Goal: Task Accomplishment & Management: Manage account settings

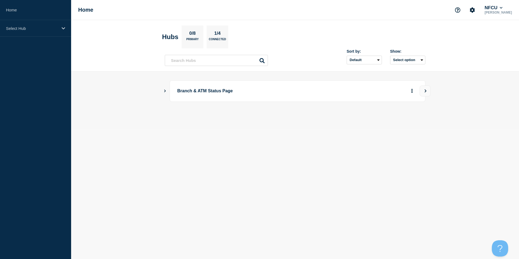
click at [166, 91] on icon "Show Connected Hubs" at bounding box center [165, 90] width 4 height 3
click at [400, 119] on button "See overview" at bounding box center [393, 118] width 29 height 11
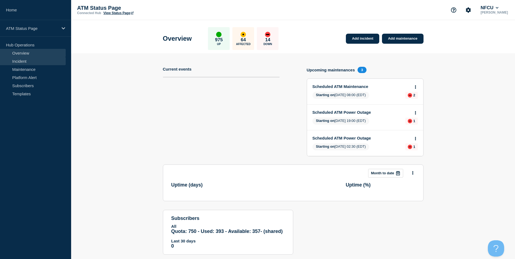
click at [34, 62] on link "Incident" at bounding box center [33, 61] width 66 height 8
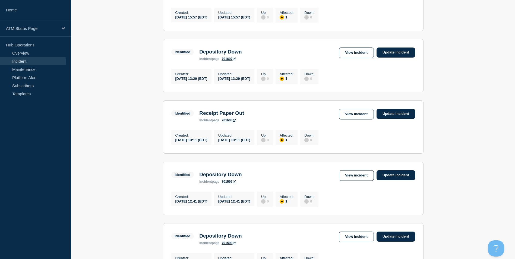
scroll to position [554, 0]
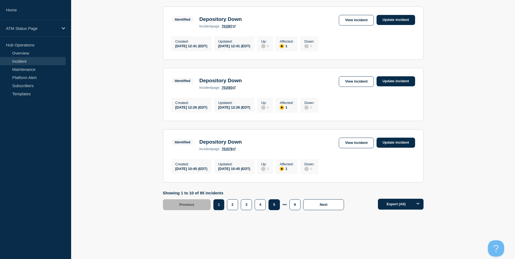
click at [275, 206] on button "5" at bounding box center [273, 204] width 11 height 11
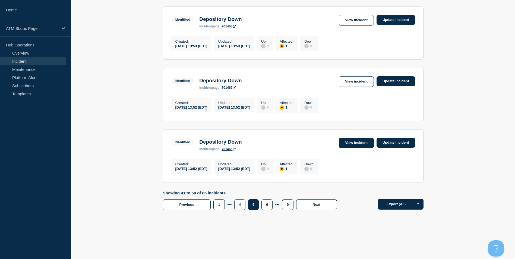
click at [351, 144] on link "View incident" at bounding box center [356, 143] width 35 height 11
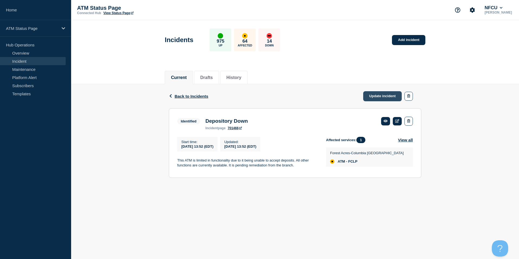
click at [386, 97] on link "Update incident" at bounding box center [382, 96] width 39 height 10
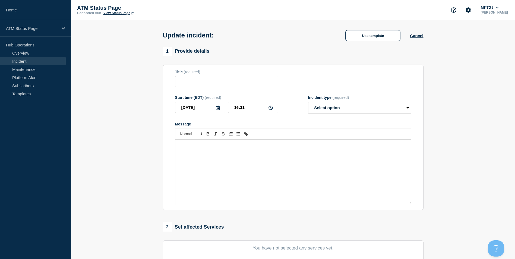
type input "Depository Down"
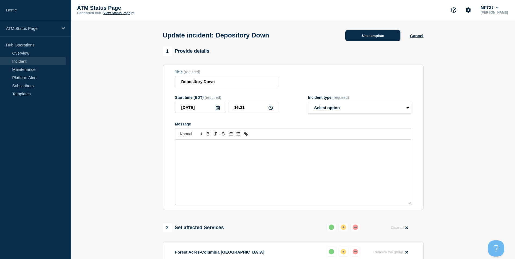
click at [376, 39] on button "Use template" at bounding box center [372, 35] width 55 height 11
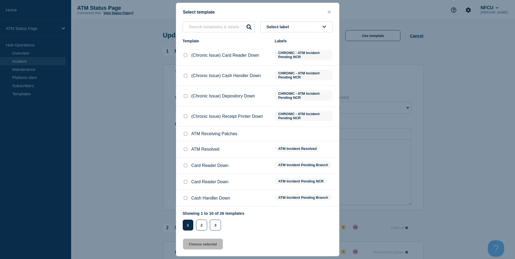
click at [186, 150] on input "ATM Resolved checkbox" at bounding box center [186, 149] width 4 height 4
checkbox input "true"
click at [201, 245] on button "Choose selected" at bounding box center [203, 244] width 40 height 11
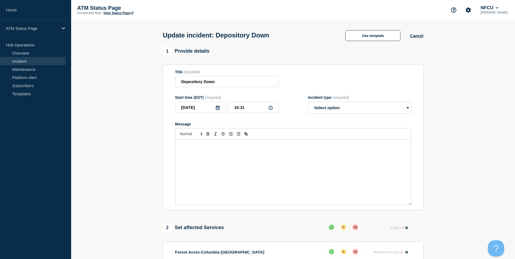
select select "resolved"
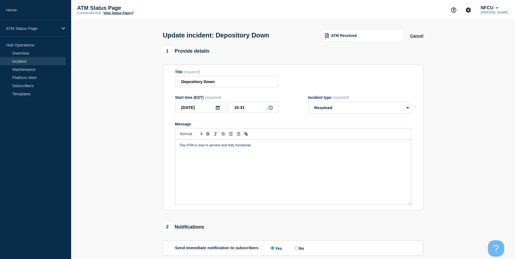
scroll to position [89, 0]
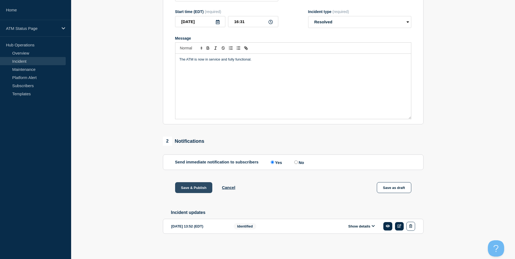
click at [196, 188] on button "Save & Publish" at bounding box center [193, 187] width 37 height 11
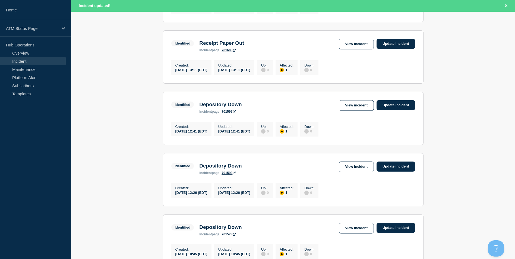
scroll to position [566, 0]
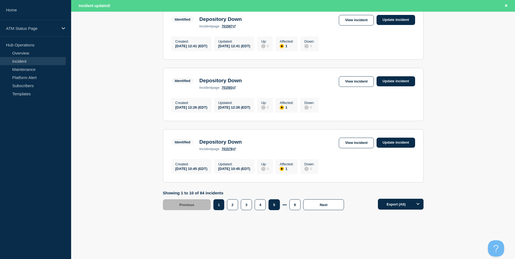
click at [276, 207] on button "5" at bounding box center [273, 204] width 11 height 11
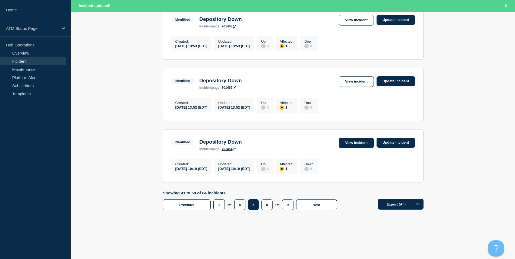
click at [362, 141] on link "View incident" at bounding box center [356, 143] width 35 height 11
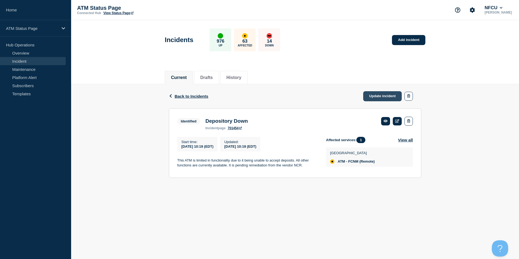
click at [376, 96] on link "Update incident" at bounding box center [382, 96] width 39 height 10
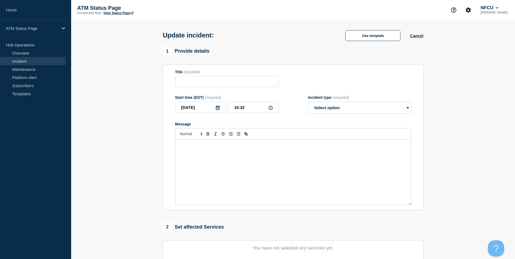
type input "Depository Down"
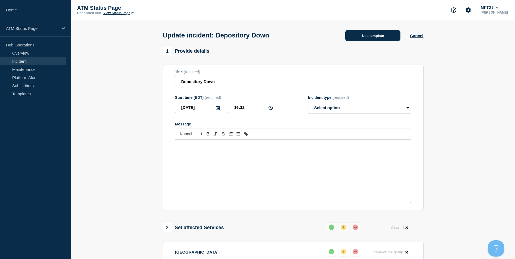
click at [377, 37] on button "Use template" at bounding box center [372, 35] width 55 height 11
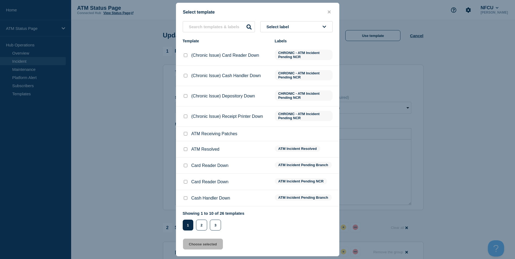
click at [185, 151] on input "ATM Resolved checkbox" at bounding box center [186, 149] width 4 height 4
checkbox input "true"
click at [203, 246] on button "Choose selected" at bounding box center [203, 244] width 40 height 11
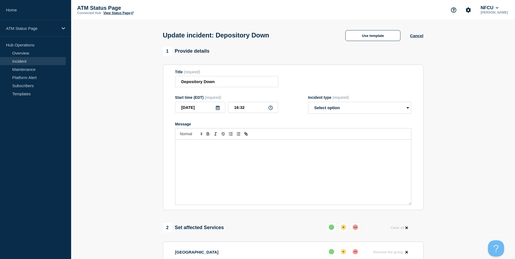
select select "resolved"
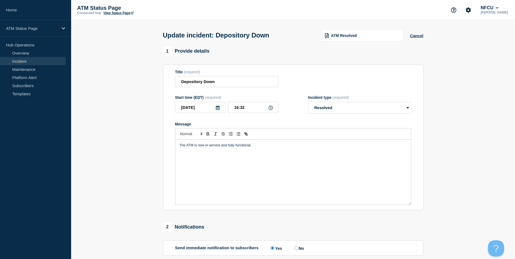
scroll to position [89, 0]
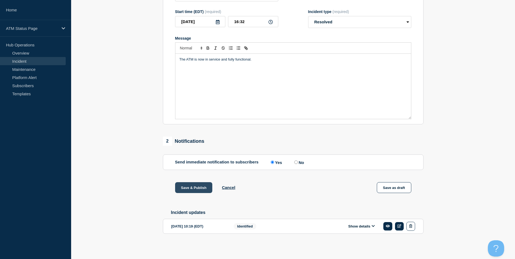
click at [192, 187] on button "Save & Publish" at bounding box center [193, 187] width 37 height 11
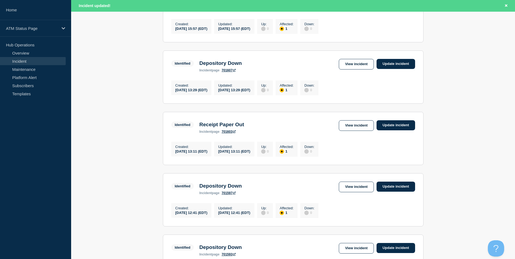
scroll to position [566, 0]
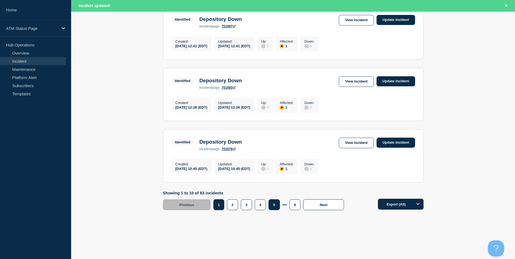
click at [274, 209] on button "5" at bounding box center [273, 204] width 11 height 11
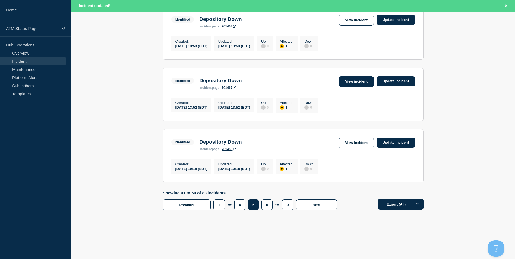
click at [359, 79] on link "View incident" at bounding box center [356, 81] width 35 height 11
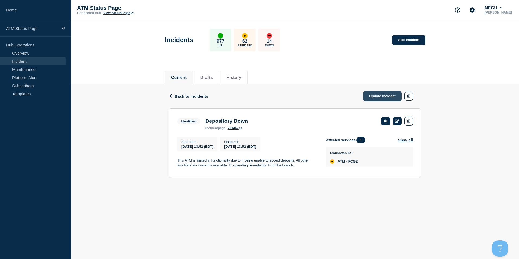
click at [379, 97] on link "Update incident" at bounding box center [382, 96] width 39 height 10
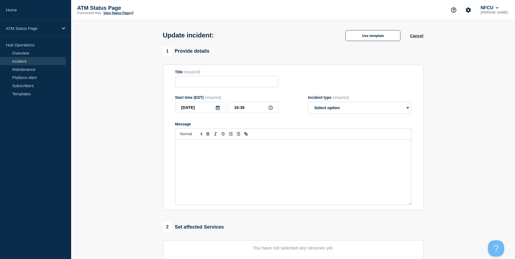
type input "Depository Down"
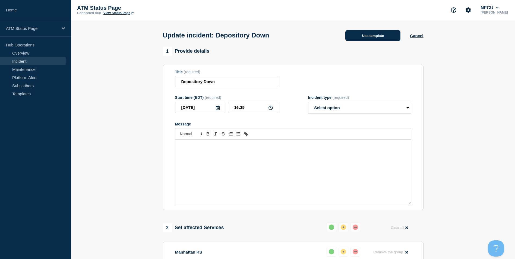
click at [374, 39] on button "Use template" at bounding box center [372, 35] width 55 height 11
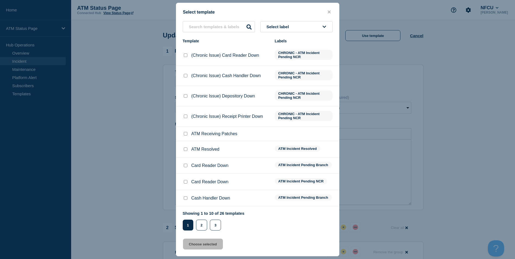
click at [185, 150] on input "ATM Resolved checkbox" at bounding box center [186, 149] width 4 height 4
checkbox input "true"
click at [204, 244] on button "Choose selected" at bounding box center [203, 244] width 40 height 11
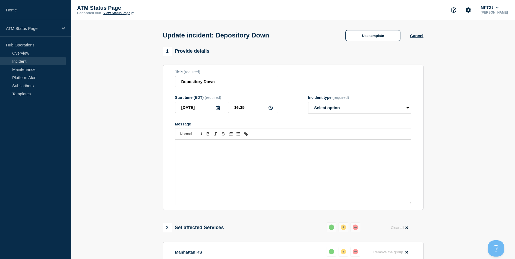
select select "resolved"
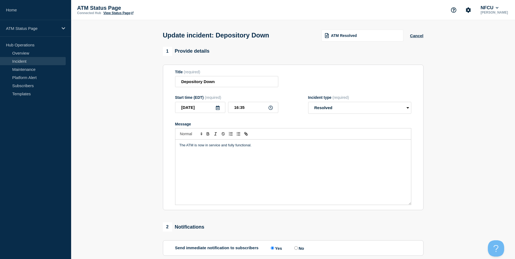
scroll to position [89, 0]
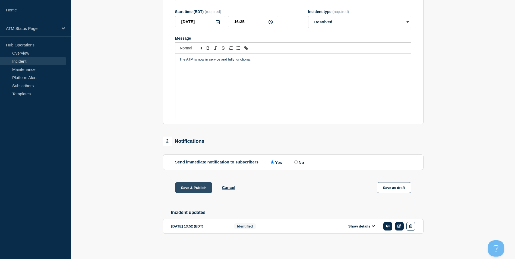
click at [190, 186] on button "Save & Publish" at bounding box center [193, 187] width 37 height 11
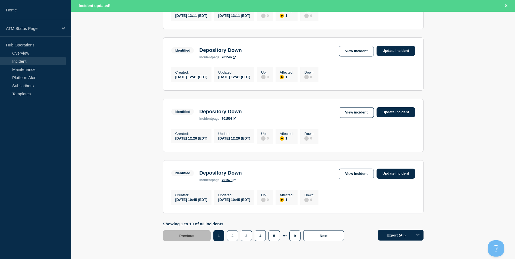
scroll to position [543, 0]
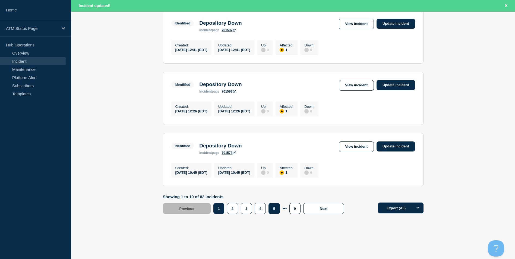
click at [272, 214] on button "5" at bounding box center [273, 208] width 11 height 11
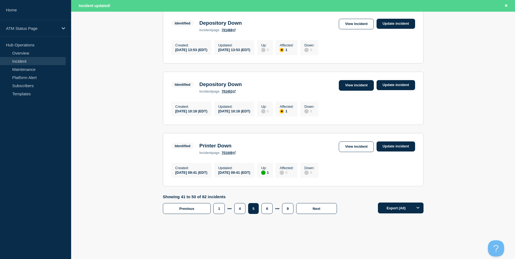
click at [356, 91] on link "View incident" at bounding box center [356, 85] width 35 height 11
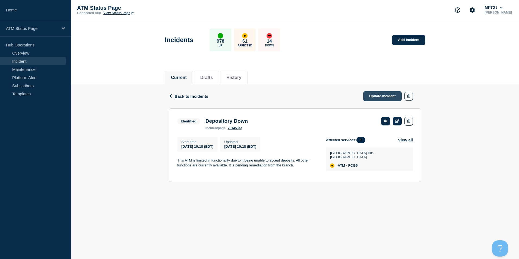
click at [376, 96] on link "Update incident" at bounding box center [382, 96] width 39 height 10
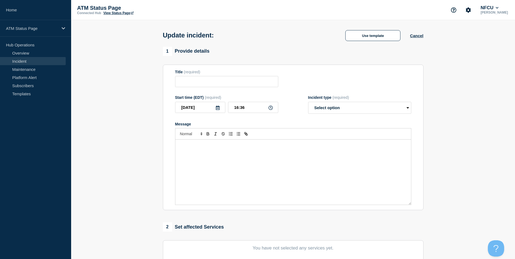
type input "Depository Down"
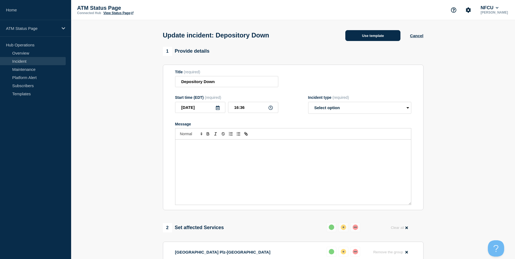
click at [375, 35] on button "Use template" at bounding box center [372, 35] width 55 height 11
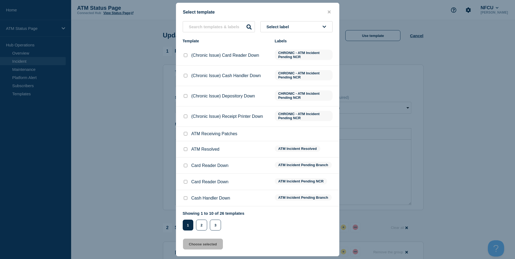
click at [186, 151] on input "ATM Resolved checkbox" at bounding box center [186, 149] width 4 height 4
checkbox input "true"
click at [206, 247] on button "Choose selected" at bounding box center [203, 244] width 40 height 11
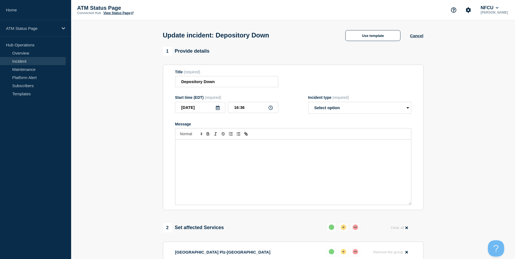
select select "resolved"
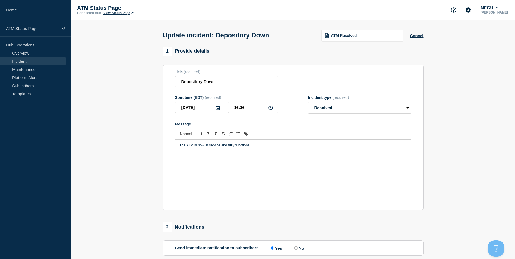
scroll to position [89, 0]
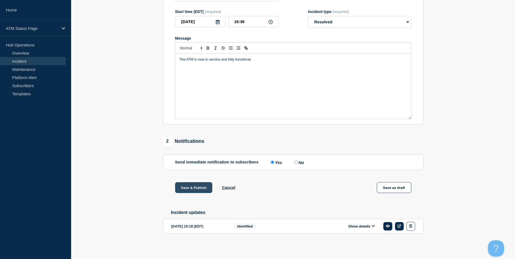
click at [192, 187] on button "Save & Publish" at bounding box center [193, 187] width 37 height 11
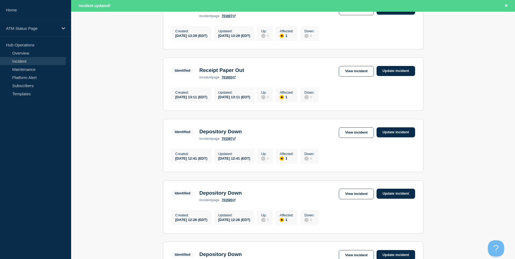
scroll to position [566, 0]
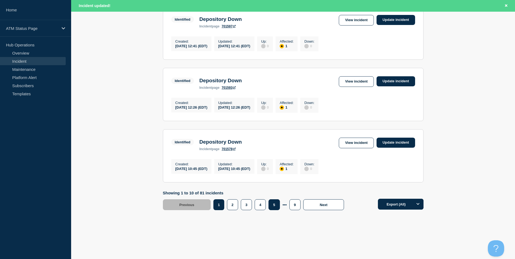
click at [277, 204] on button "5" at bounding box center [273, 204] width 11 height 11
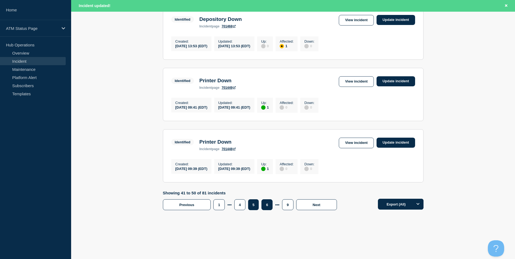
click at [267, 206] on button "6" at bounding box center [266, 204] width 11 height 11
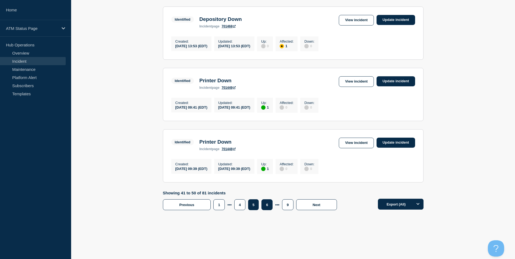
scroll to position [554, 0]
click at [352, 140] on link "View incident" at bounding box center [356, 143] width 35 height 11
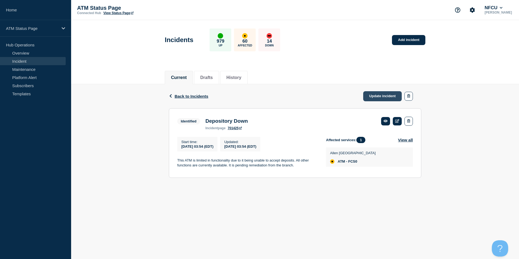
click at [379, 96] on link "Update incident" at bounding box center [382, 96] width 39 height 10
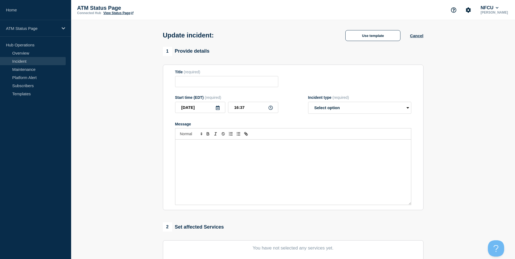
type input "Depository Down"
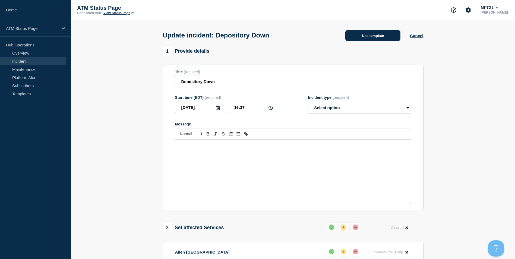
click at [376, 37] on button "Use template" at bounding box center [372, 35] width 55 height 11
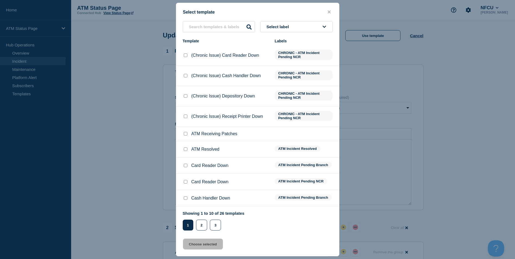
click at [186, 149] on input "ATM Resolved checkbox" at bounding box center [186, 149] width 4 height 4
checkbox input "true"
click at [202, 247] on button "Choose selected" at bounding box center [203, 244] width 40 height 11
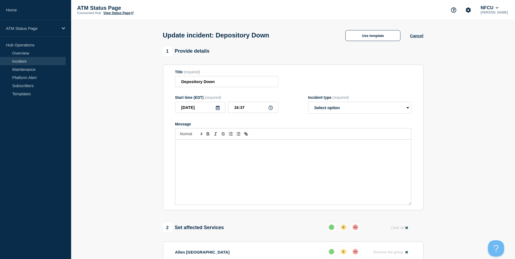
select select "resolved"
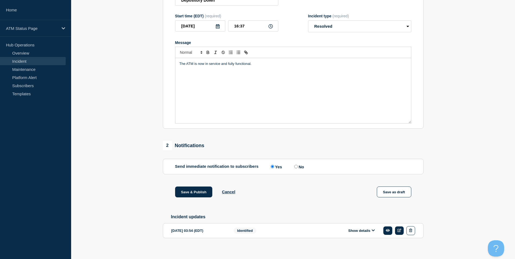
scroll to position [89, 0]
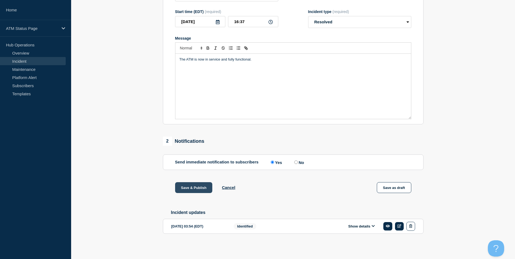
click at [190, 184] on button "Save & Publish" at bounding box center [193, 187] width 37 height 11
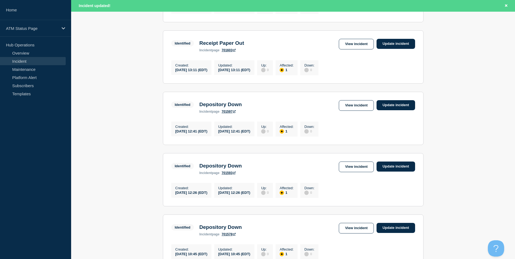
scroll to position [566, 0]
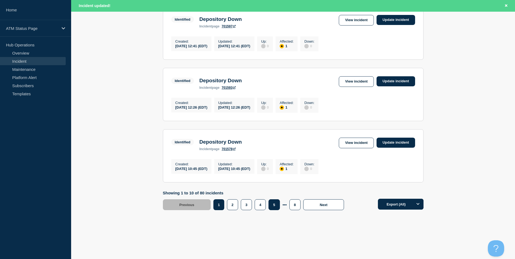
click at [273, 206] on button "5" at bounding box center [273, 204] width 11 height 11
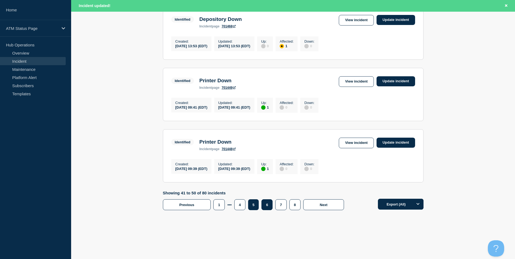
click at [270, 205] on button "6" at bounding box center [266, 204] width 11 height 11
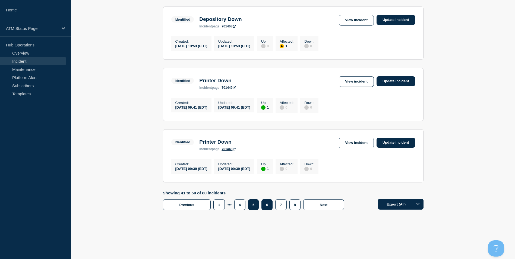
scroll to position [554, 0]
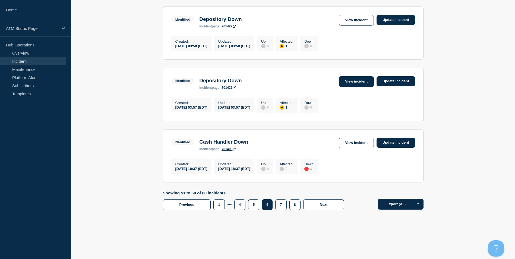
click at [354, 80] on link "View incident" at bounding box center [356, 81] width 35 height 11
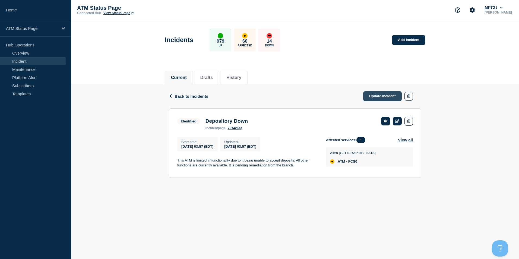
click at [383, 95] on link "Update incident" at bounding box center [382, 96] width 39 height 10
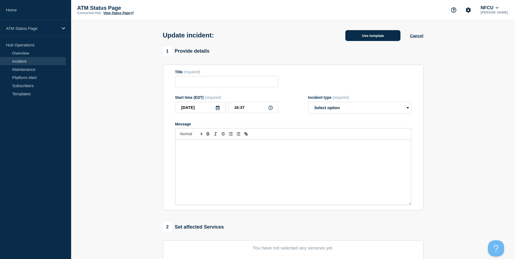
click at [377, 33] on button "Use template" at bounding box center [372, 35] width 55 height 11
type input "Depository Down"
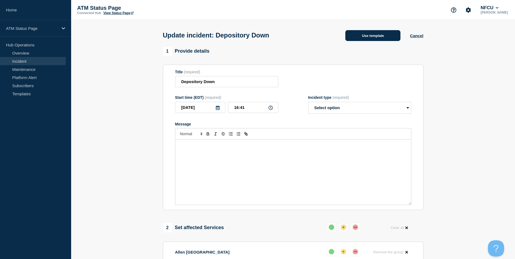
click at [366, 36] on button "Use template" at bounding box center [372, 35] width 55 height 11
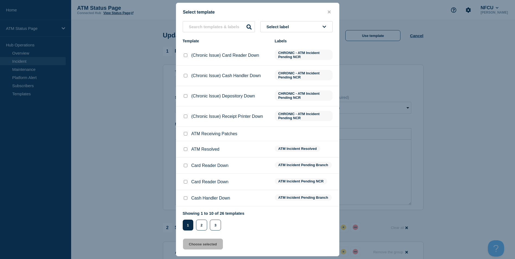
click at [185, 150] on input "ATM Resolved checkbox" at bounding box center [186, 149] width 4 height 4
checkbox input "true"
click at [200, 245] on button "Choose selected" at bounding box center [203, 244] width 40 height 11
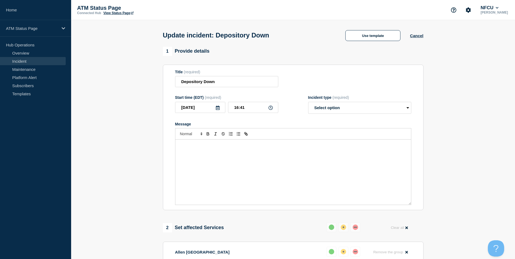
select select "resolved"
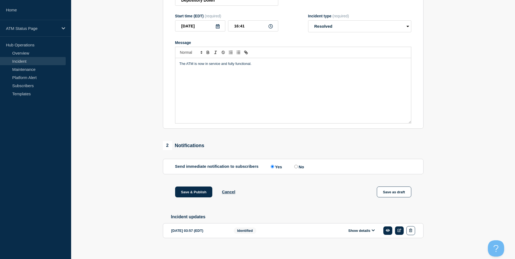
scroll to position [89, 0]
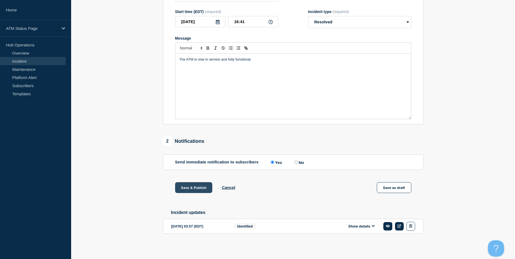
click at [191, 188] on button "Save & Publish" at bounding box center [193, 187] width 37 height 11
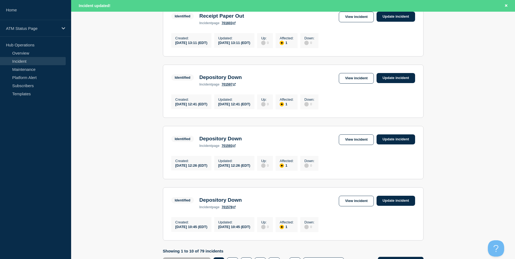
scroll to position [566, 0]
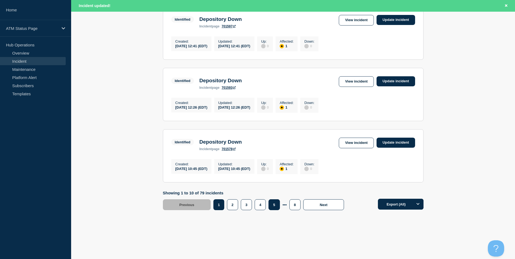
click at [273, 207] on button "5" at bounding box center [273, 204] width 11 height 11
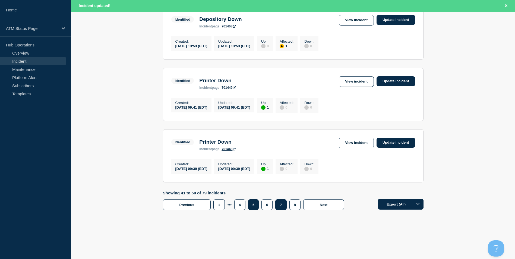
click at [280, 203] on button "7" at bounding box center [280, 204] width 11 height 11
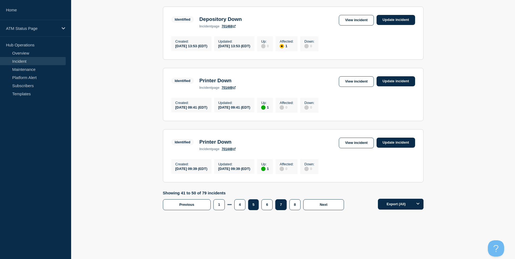
scroll to position [554, 0]
click at [349, 141] on link "View incident" at bounding box center [356, 143] width 35 height 11
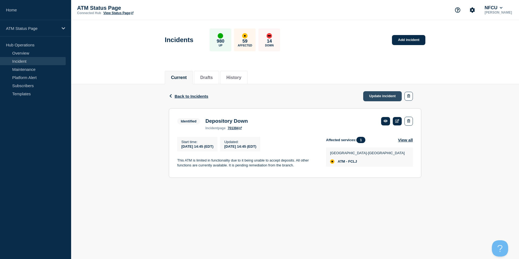
click at [378, 99] on link "Update incident" at bounding box center [382, 96] width 39 height 10
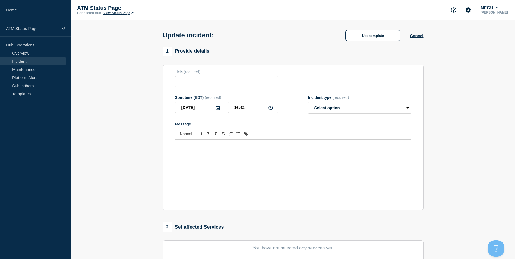
type input "Depository Down"
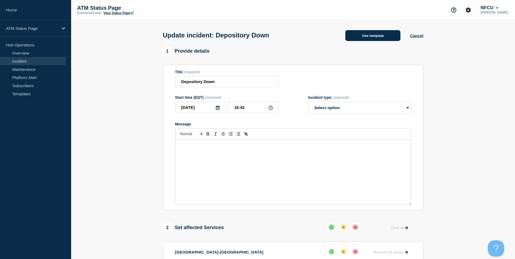
click at [380, 37] on button "Use template" at bounding box center [372, 35] width 55 height 11
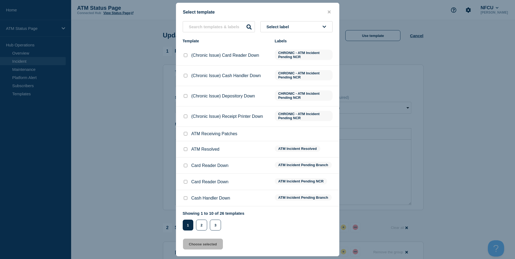
click at [186, 150] on input "ATM Resolved checkbox" at bounding box center [186, 149] width 4 height 4
checkbox input "true"
click at [203, 246] on button "Choose selected" at bounding box center [203, 244] width 40 height 11
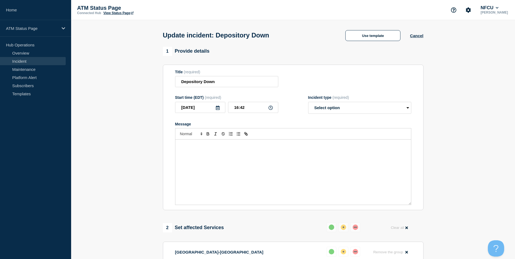
select select "resolved"
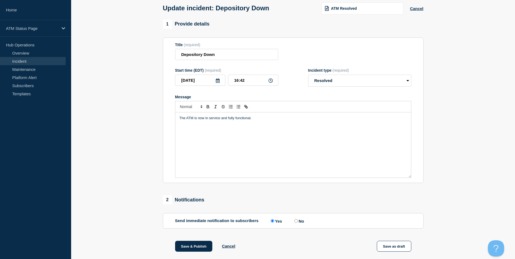
scroll to position [89, 0]
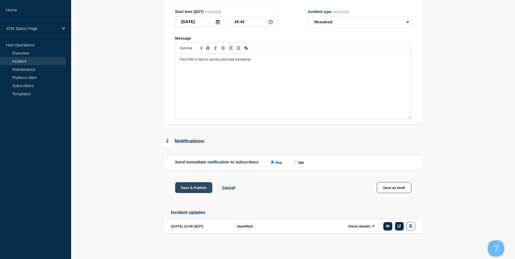
click at [191, 185] on button "Save & Publish" at bounding box center [193, 187] width 37 height 11
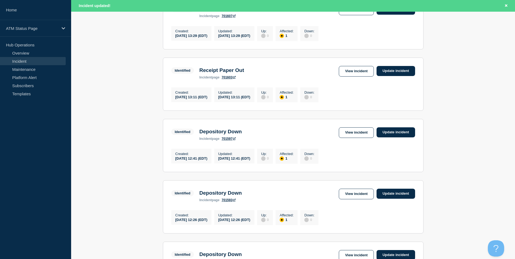
scroll to position [566, 0]
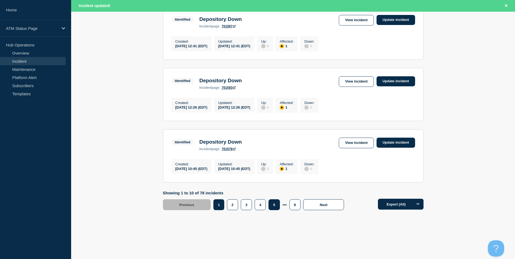
click at [276, 206] on button "5" at bounding box center [273, 204] width 11 height 11
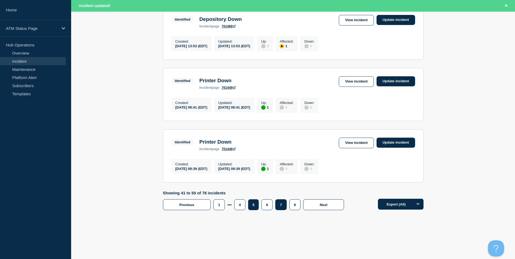
click at [280, 207] on button "7" at bounding box center [280, 204] width 11 height 11
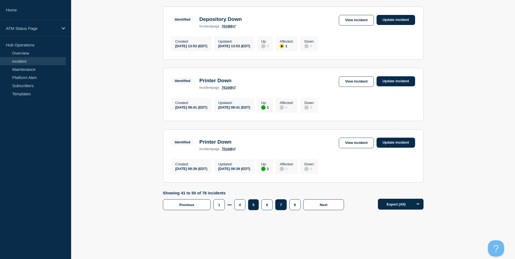
scroll to position [554, 0]
click at [353, 144] on link "View incident" at bounding box center [356, 143] width 35 height 11
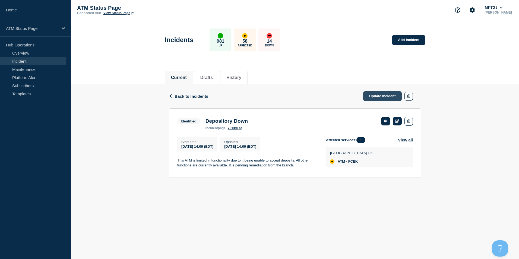
click at [388, 98] on link "Update incident" at bounding box center [382, 96] width 39 height 10
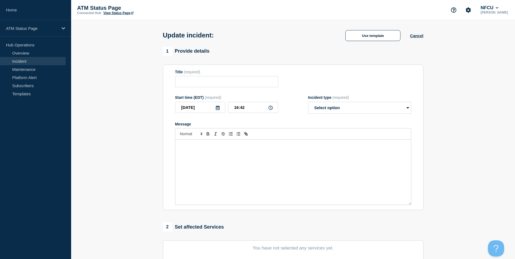
type input "Depository Down"
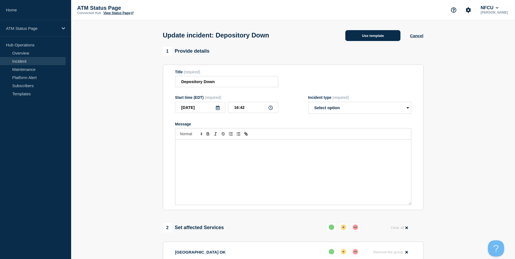
click at [383, 36] on button "Use template" at bounding box center [372, 35] width 55 height 11
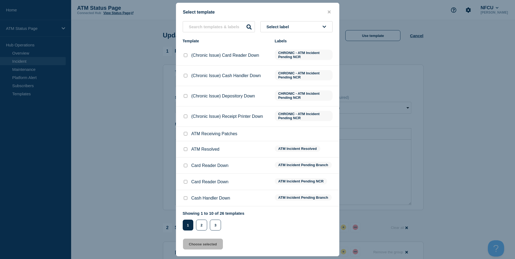
click at [185, 150] on input "ATM Resolved checkbox" at bounding box center [186, 149] width 4 height 4
checkbox input "true"
click at [203, 247] on button "Choose selected" at bounding box center [203, 244] width 40 height 11
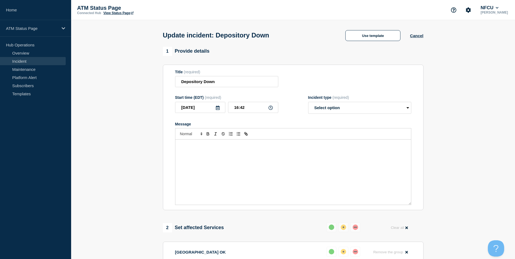
select select "resolved"
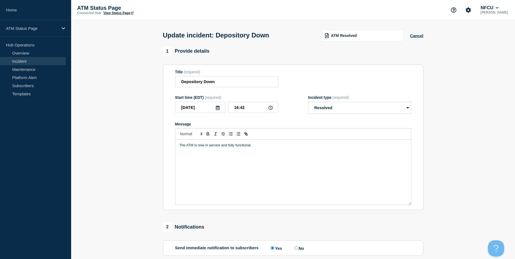
scroll to position [89, 0]
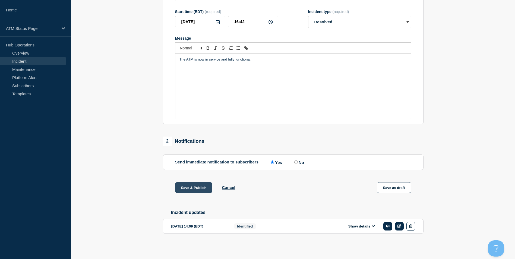
click at [192, 184] on button "Save & Publish" at bounding box center [193, 187] width 37 height 11
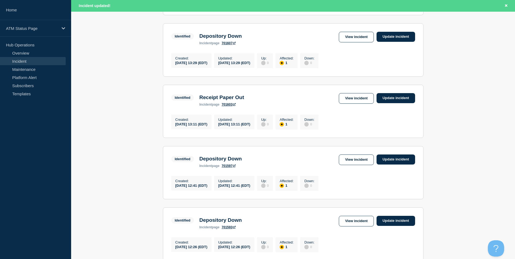
scroll to position [566, 0]
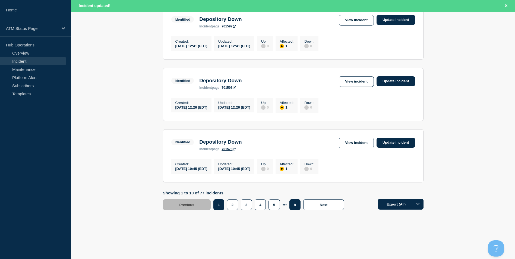
click at [296, 207] on button "8" at bounding box center [294, 204] width 11 height 11
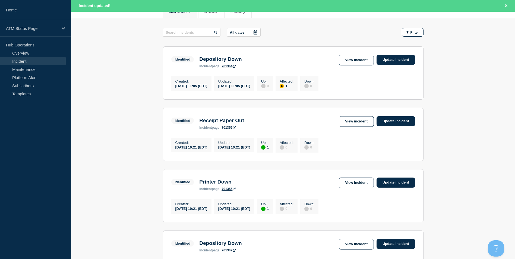
scroll to position [50, 0]
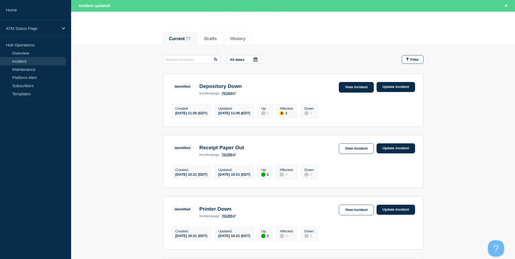
click at [355, 88] on link "View incident" at bounding box center [356, 87] width 35 height 11
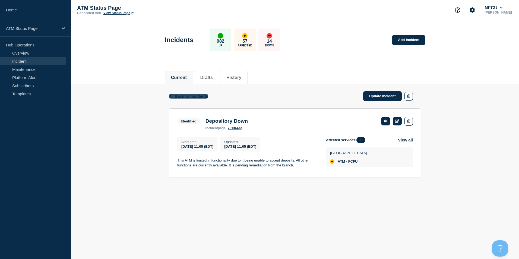
click at [175, 97] on span "Back to Incidents" at bounding box center [192, 96] width 34 height 5
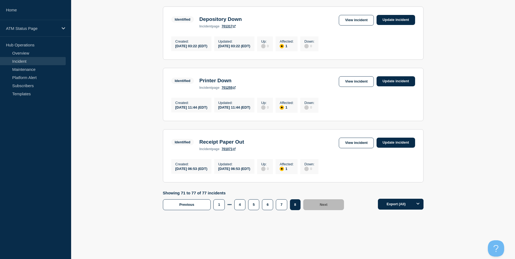
scroll to position [365, 0]
click at [280, 204] on button "7" at bounding box center [281, 204] width 11 height 11
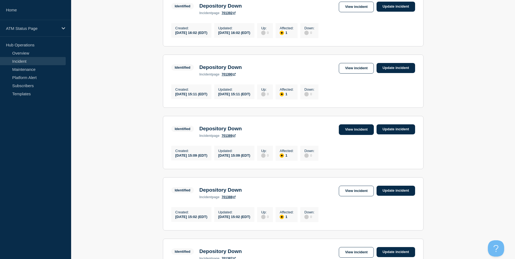
click at [350, 135] on link "View incident" at bounding box center [356, 129] width 35 height 11
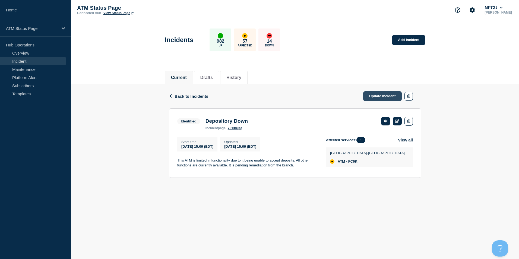
click at [378, 94] on link "Update incident" at bounding box center [382, 96] width 39 height 10
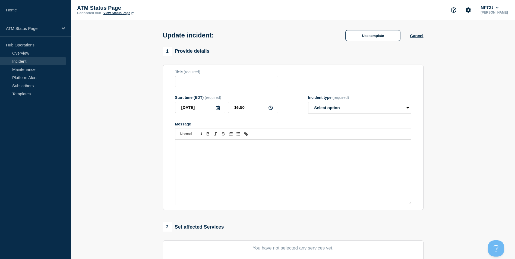
type input "Depository Down"
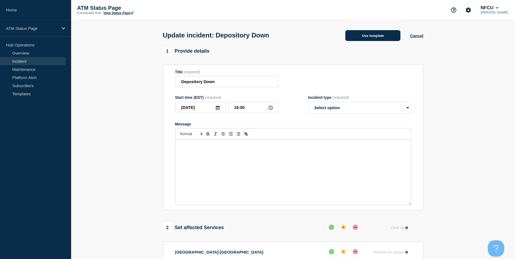
click at [373, 34] on button "Use template" at bounding box center [372, 35] width 55 height 11
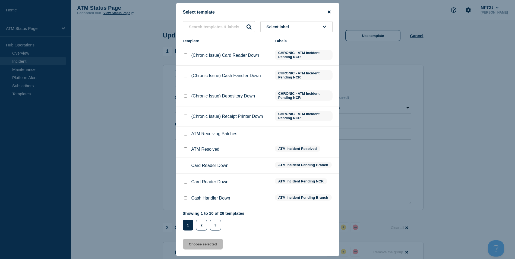
click at [329, 12] on icon "close button" at bounding box center [329, 12] width 3 height 4
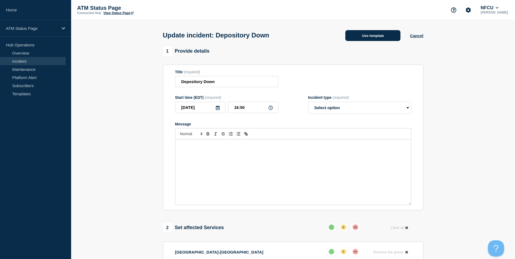
click at [380, 38] on button "Use template" at bounding box center [372, 35] width 55 height 11
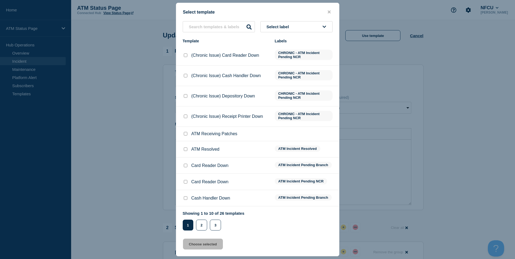
click at [185, 151] on input "ATM Resolved checkbox" at bounding box center [186, 149] width 4 height 4
checkbox input "true"
click at [203, 245] on button "Choose selected" at bounding box center [203, 244] width 40 height 11
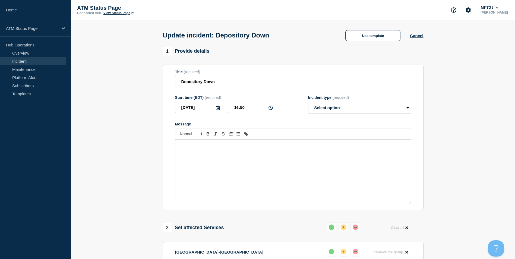
select select "resolved"
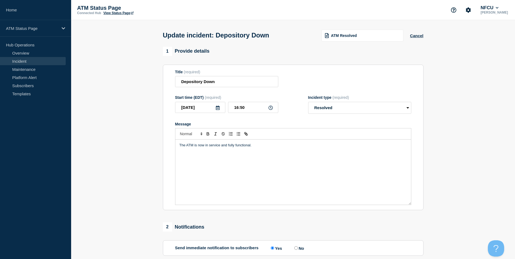
scroll to position [89, 0]
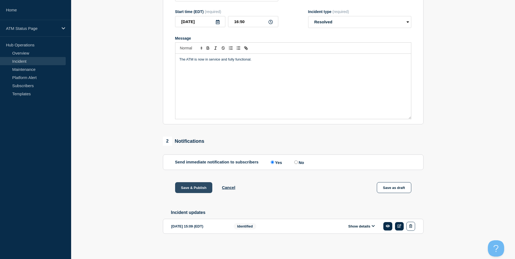
click at [191, 186] on button "Save & Publish" at bounding box center [193, 187] width 37 height 11
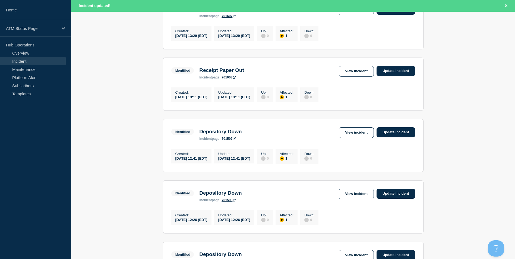
scroll to position [566, 0]
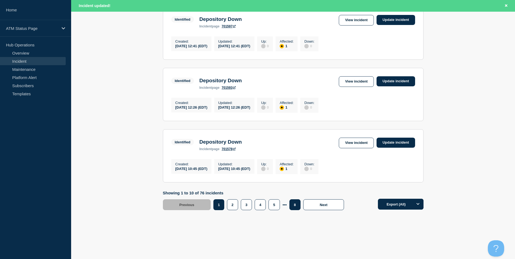
click at [292, 204] on button "8" at bounding box center [294, 204] width 11 height 11
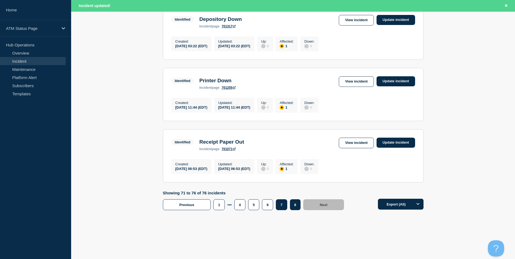
click at [280, 204] on button "7" at bounding box center [281, 204] width 11 height 11
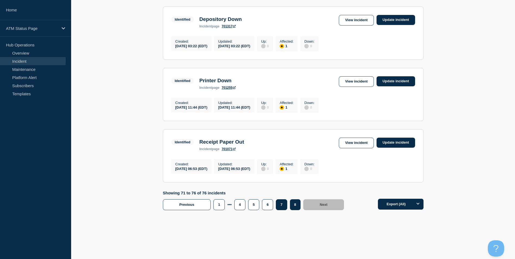
scroll to position [301, 0]
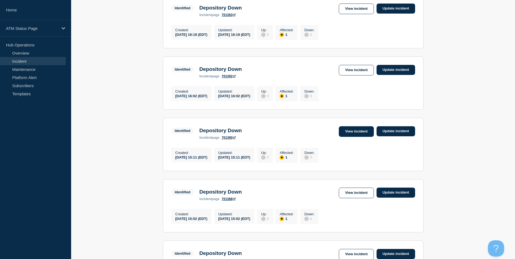
click at [359, 137] on link "View incident" at bounding box center [356, 131] width 35 height 11
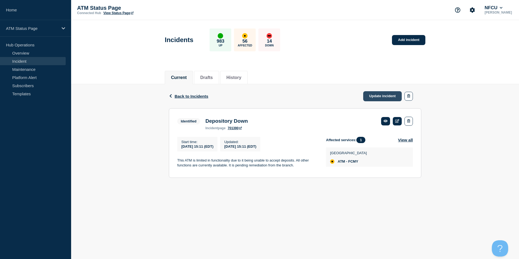
click at [377, 97] on link "Update incident" at bounding box center [382, 96] width 39 height 10
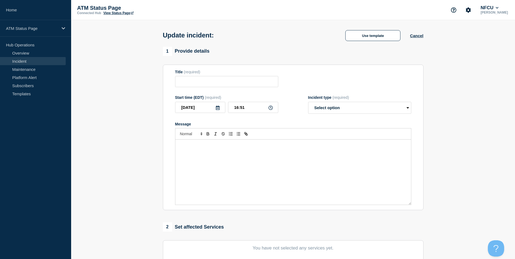
type input "Depository Down"
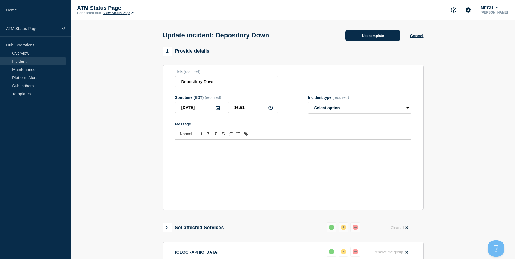
click at [368, 37] on button "Use template" at bounding box center [372, 35] width 55 height 11
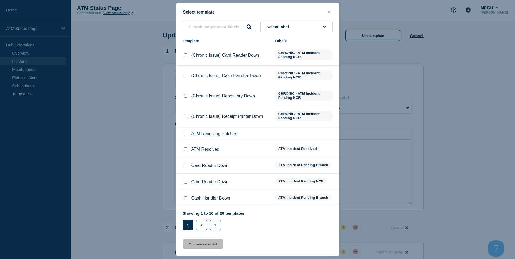
click at [186, 148] on input "ATM Resolved checkbox" at bounding box center [186, 149] width 4 height 4
checkbox input "true"
click at [212, 246] on button "Choose selected" at bounding box center [203, 244] width 40 height 11
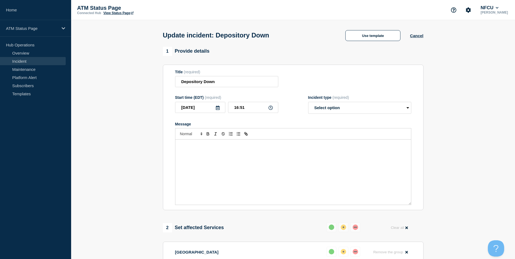
select select "resolved"
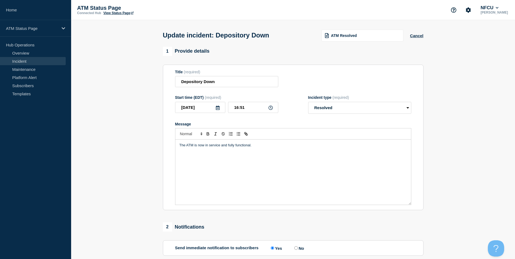
scroll to position [89, 0]
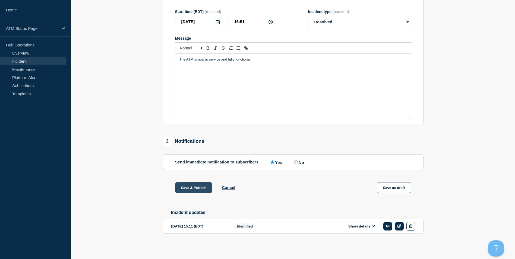
click at [191, 188] on button "Save & Publish" at bounding box center [193, 187] width 37 height 11
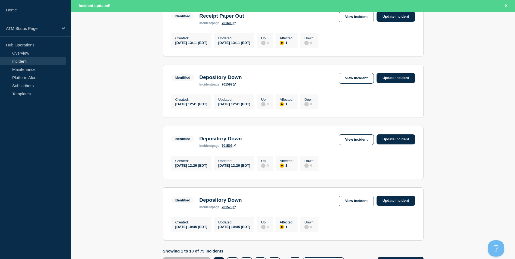
scroll to position [566, 0]
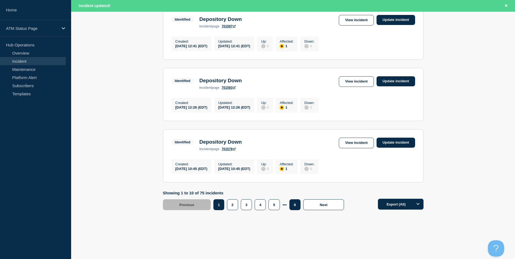
click at [293, 206] on button "8" at bounding box center [294, 204] width 11 height 11
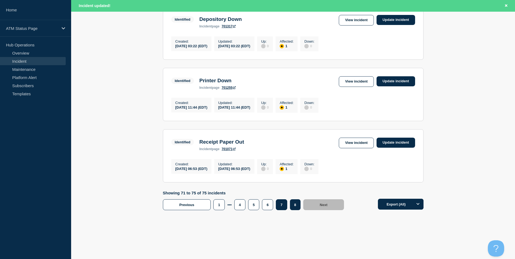
click at [280, 207] on button "7" at bounding box center [281, 204] width 11 height 11
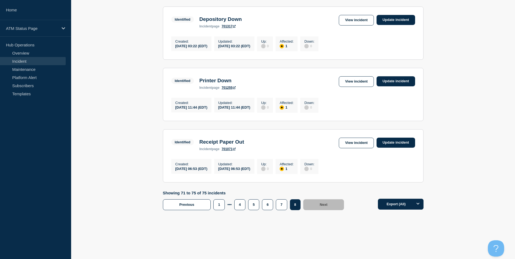
scroll to position [238, 0]
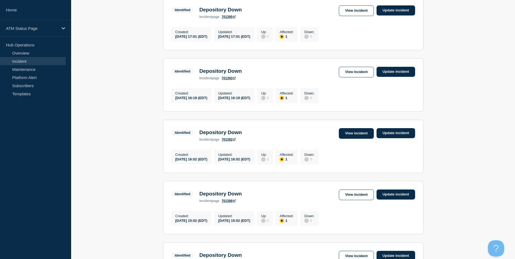
click at [348, 139] on link "View incident" at bounding box center [356, 133] width 35 height 11
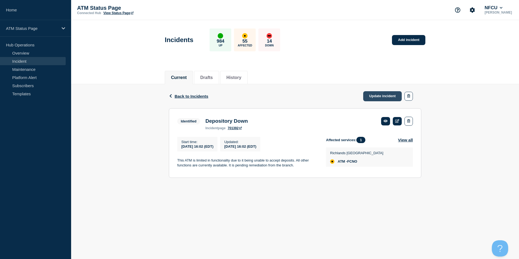
click at [380, 99] on link "Update incident" at bounding box center [382, 96] width 39 height 10
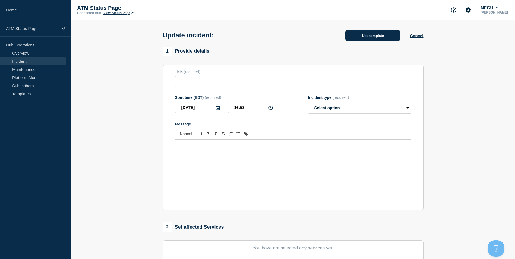
click at [361, 35] on button "Use template" at bounding box center [372, 35] width 55 height 11
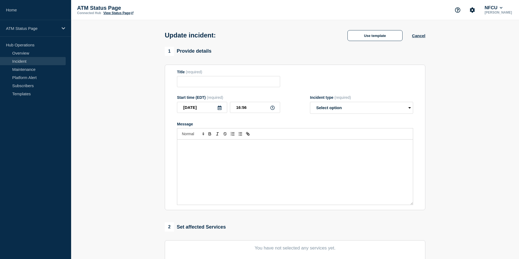
type input "Depository Down"
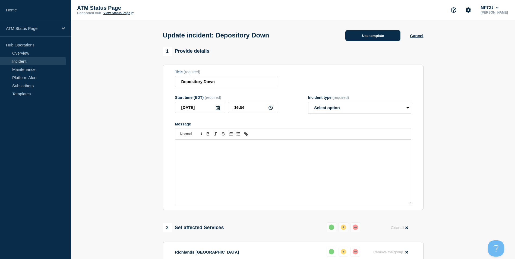
click at [380, 37] on button "Use template" at bounding box center [372, 35] width 55 height 11
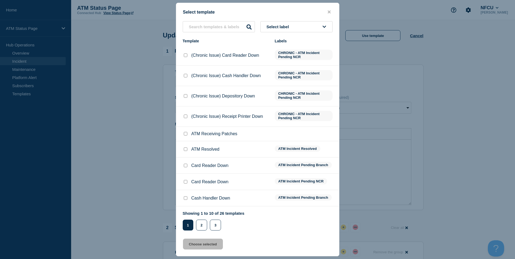
click at [185, 151] on input "ATM Resolved checkbox" at bounding box center [186, 149] width 4 height 4
checkbox input "true"
click at [203, 247] on button "Choose selected" at bounding box center [203, 244] width 40 height 11
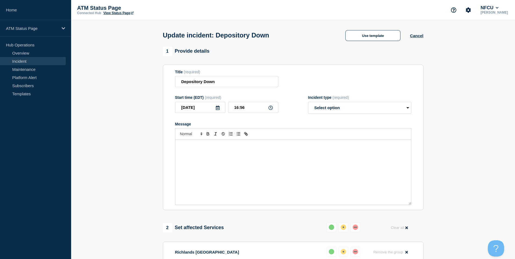
select select "resolved"
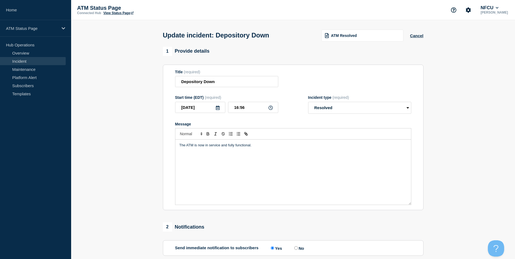
scroll to position [89, 0]
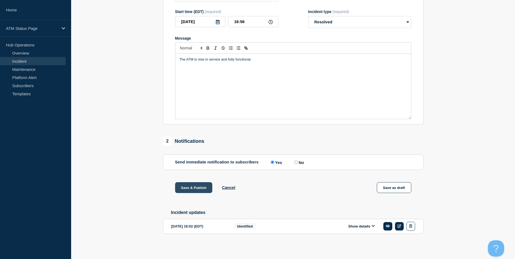
click at [195, 187] on button "Save & Publish" at bounding box center [193, 187] width 37 height 11
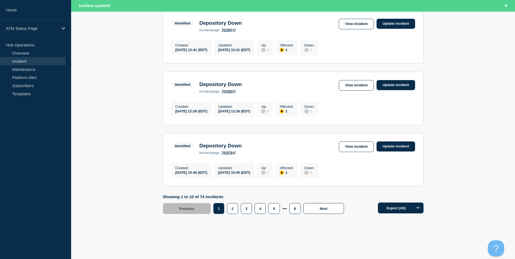
scroll to position [566, 0]
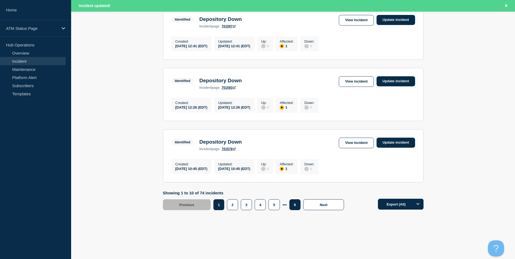
click at [294, 207] on button "8" at bounding box center [294, 204] width 11 height 11
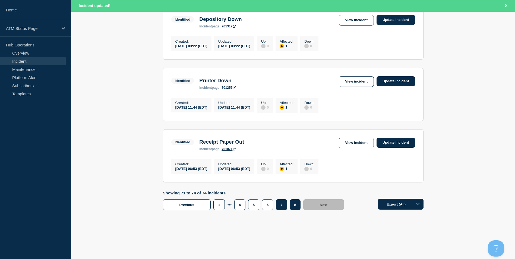
click at [283, 206] on button "7" at bounding box center [281, 204] width 11 height 11
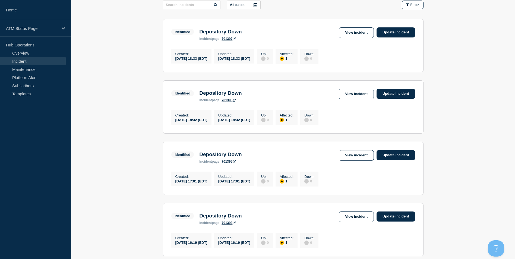
scroll to position [39, 0]
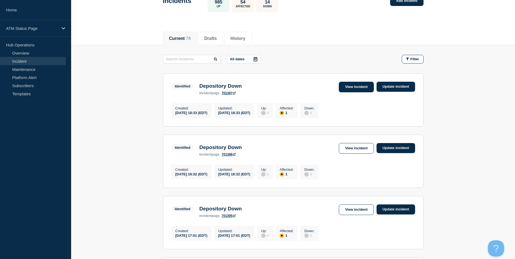
click at [357, 86] on link "View incident" at bounding box center [356, 87] width 35 height 11
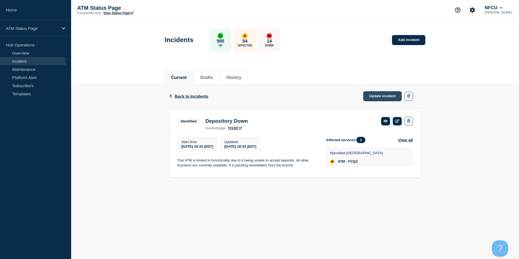
click at [381, 98] on link "Update incident" at bounding box center [382, 96] width 39 height 10
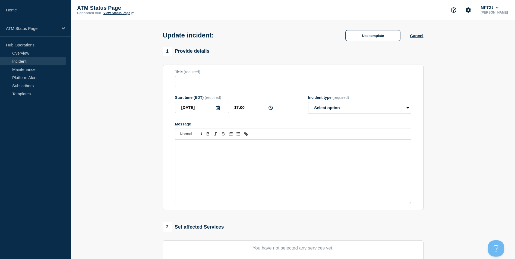
type input "Depository Down"
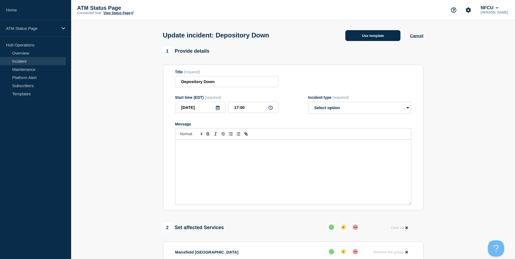
click at [374, 37] on button "Use template" at bounding box center [372, 35] width 55 height 11
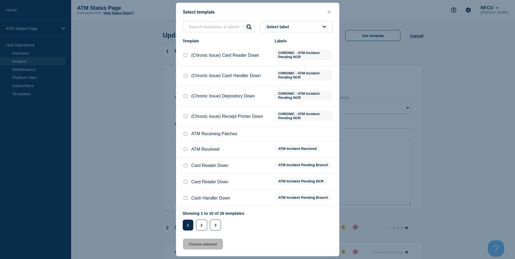
click at [187, 150] on input "ATM Resolved checkbox" at bounding box center [186, 149] width 4 height 4
checkbox input "true"
click at [201, 245] on button "Choose selected" at bounding box center [203, 244] width 40 height 11
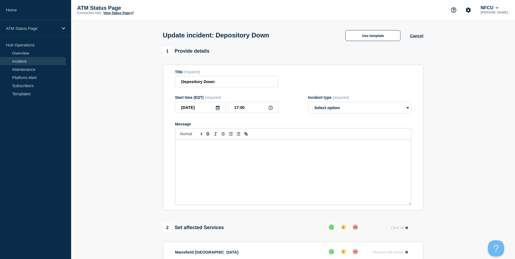
select select "resolved"
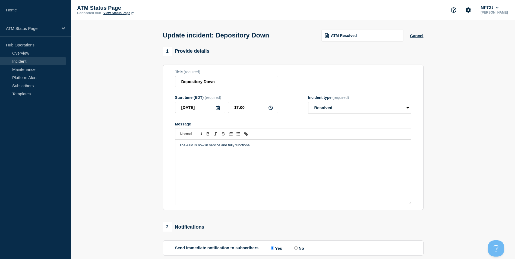
scroll to position [89, 0]
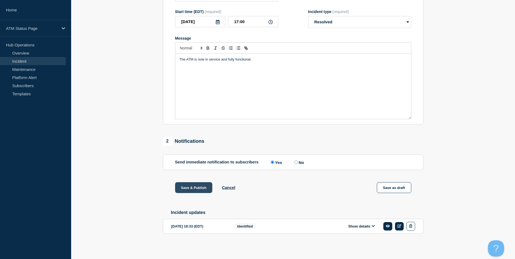
click at [196, 186] on button "Save & Publish" at bounding box center [193, 187] width 37 height 11
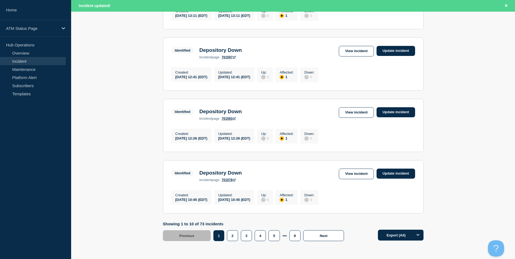
scroll to position [566, 0]
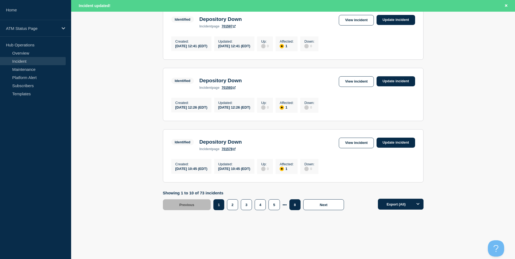
click at [298, 207] on button "8" at bounding box center [294, 204] width 11 height 11
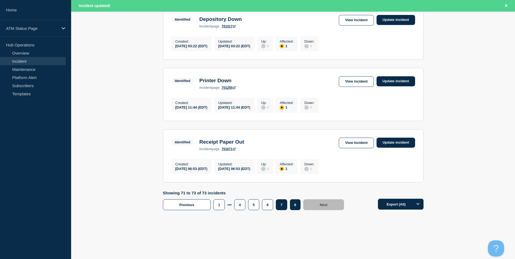
click at [280, 207] on button "7" at bounding box center [281, 204] width 11 height 11
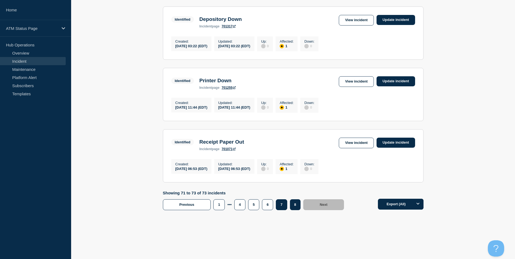
scroll to position [112, 0]
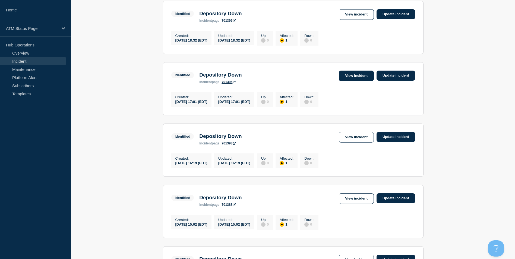
click at [356, 78] on link "View incident" at bounding box center [356, 76] width 35 height 11
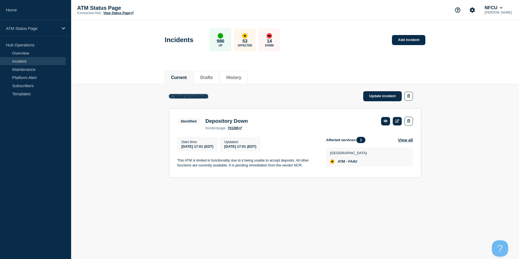
click at [182, 97] on span "Back to Incidents" at bounding box center [192, 96] width 34 height 5
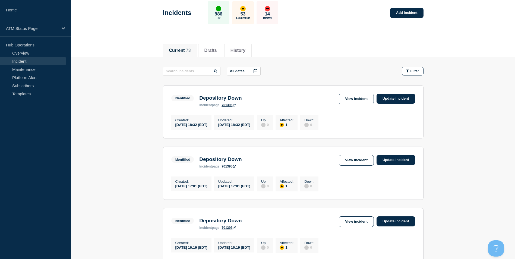
scroll to position [190, 0]
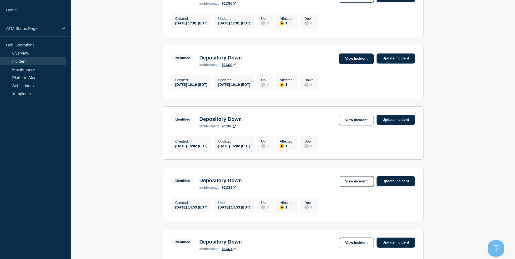
click at [356, 62] on link "View incident" at bounding box center [356, 58] width 35 height 11
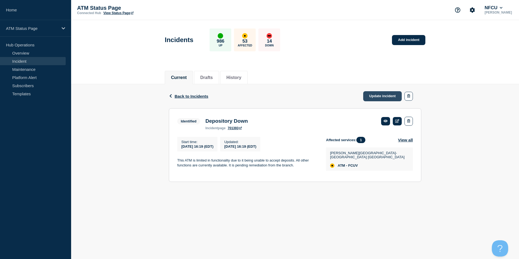
click at [388, 93] on link "Update incident" at bounding box center [382, 96] width 39 height 10
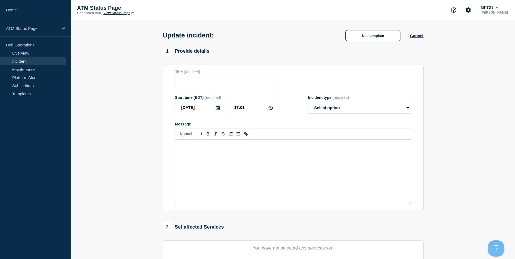
type input "Depository Down"
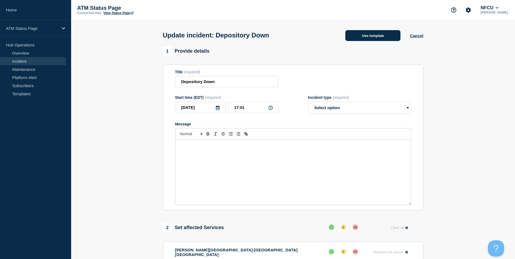
click at [381, 36] on button "Use template" at bounding box center [372, 35] width 55 height 11
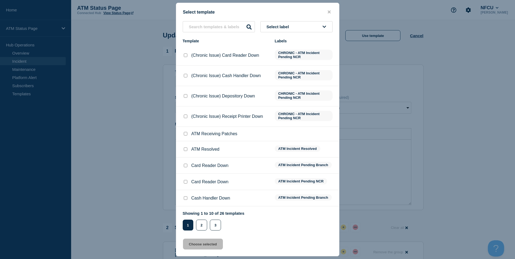
click at [185, 150] on input "ATM Resolved checkbox" at bounding box center [186, 149] width 4 height 4
checkbox input "true"
click at [204, 246] on button "Choose selected" at bounding box center [203, 244] width 40 height 11
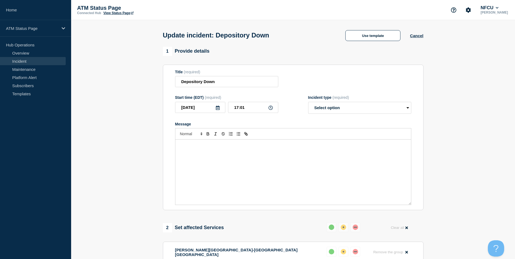
select select "resolved"
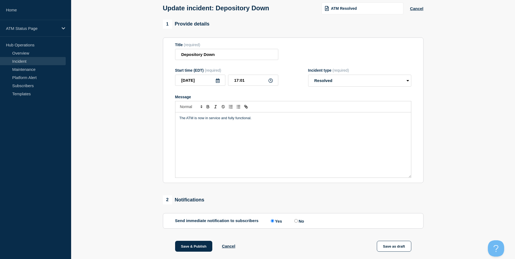
scroll to position [89, 0]
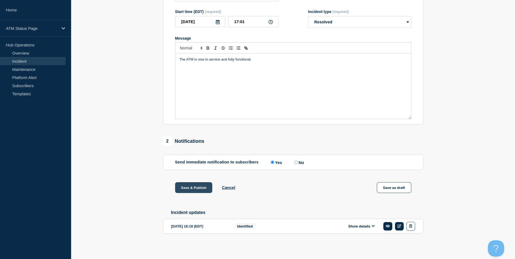
click at [194, 187] on button "Save & Publish" at bounding box center [193, 187] width 37 height 11
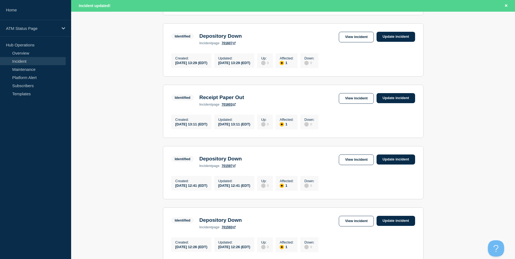
scroll to position [566, 0]
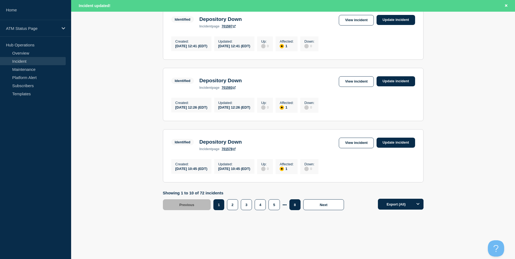
click at [292, 207] on button "8" at bounding box center [294, 204] width 11 height 11
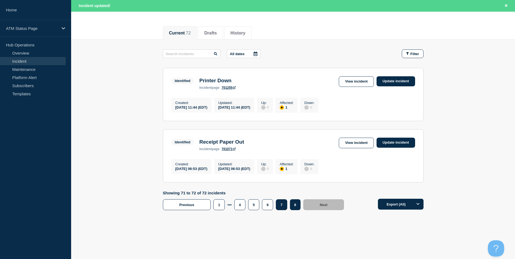
click at [279, 205] on button "7" at bounding box center [281, 204] width 11 height 11
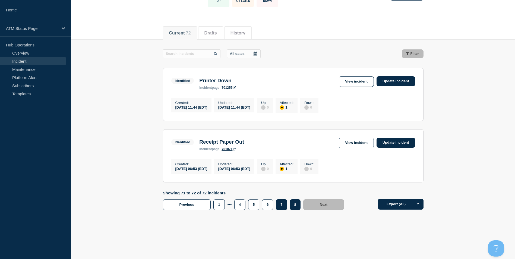
scroll to position [48, 0]
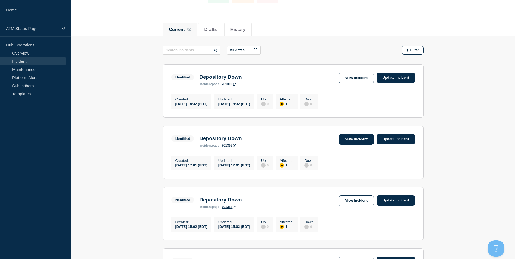
click at [350, 142] on link "View incident" at bounding box center [356, 139] width 35 height 11
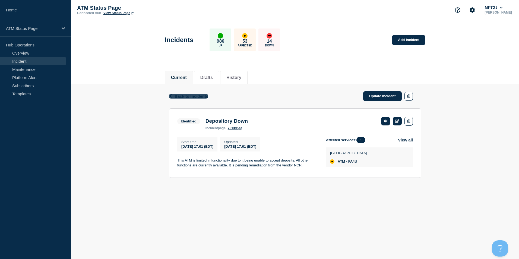
click at [189, 97] on span "Back to Incidents" at bounding box center [192, 96] width 34 height 5
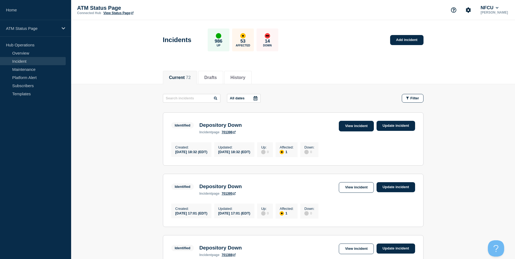
click at [348, 126] on link "View incident" at bounding box center [356, 126] width 35 height 11
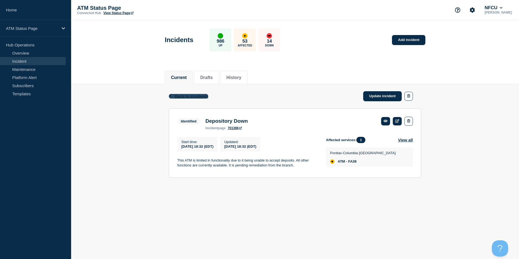
click at [193, 97] on span "Back to Incidents" at bounding box center [192, 96] width 34 height 5
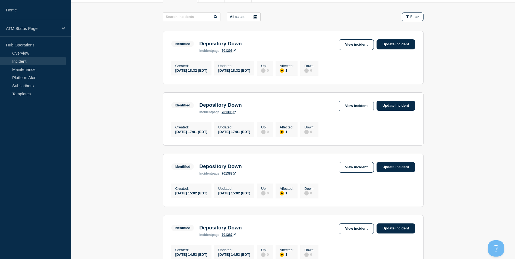
scroll to position [109, 0]
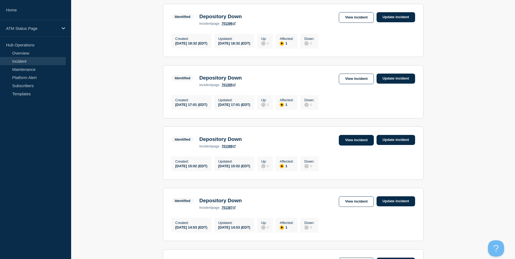
click at [359, 144] on link "View incident" at bounding box center [356, 140] width 35 height 11
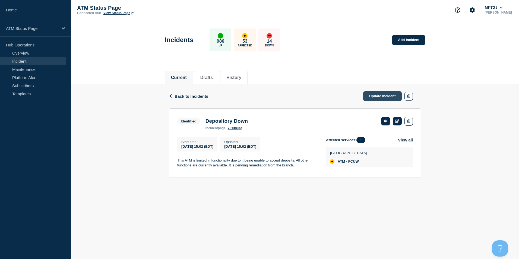
click at [380, 99] on link "Update incident" at bounding box center [382, 96] width 39 height 10
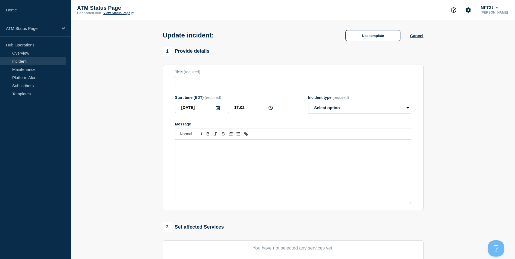
type input "Depository Down"
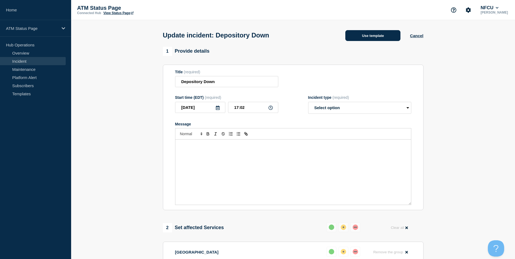
click at [371, 36] on button "Use template" at bounding box center [372, 35] width 55 height 11
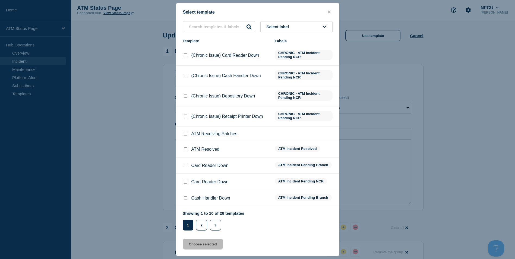
click at [186, 151] on input "ATM Resolved checkbox" at bounding box center [186, 149] width 4 height 4
checkbox input "true"
click at [200, 247] on button "Choose selected" at bounding box center [203, 244] width 40 height 11
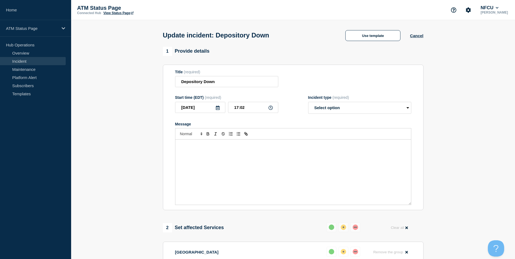
select select "resolved"
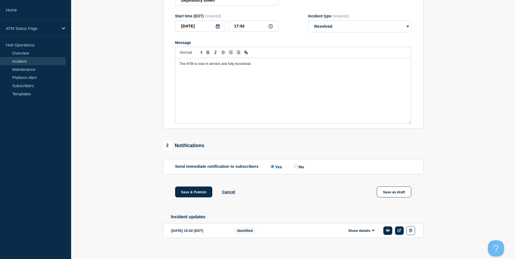
scroll to position [89, 0]
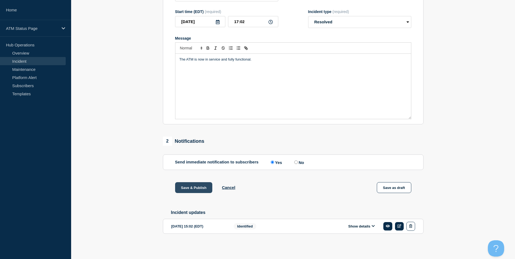
click at [194, 187] on button "Save & Publish" at bounding box center [193, 187] width 37 height 11
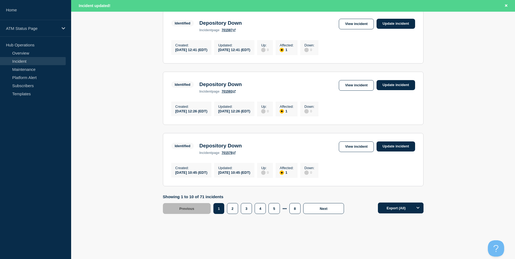
scroll to position [566, 0]
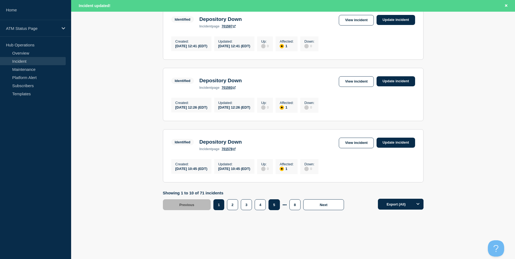
click at [277, 206] on button "5" at bounding box center [273, 204] width 11 height 11
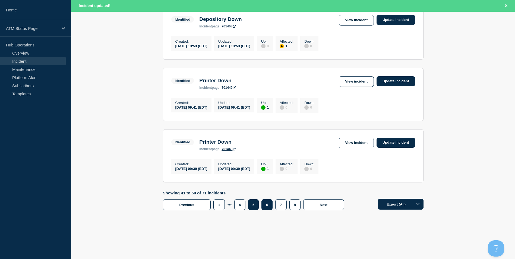
click at [267, 206] on button "6" at bounding box center [266, 204] width 11 height 11
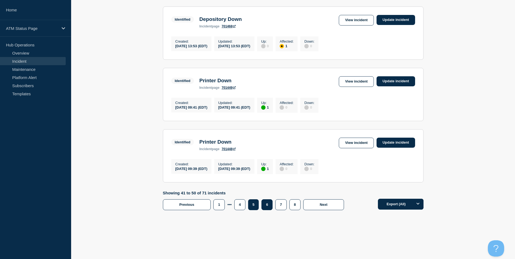
scroll to position [554, 0]
click at [347, 141] on link "View incident" at bounding box center [356, 143] width 35 height 11
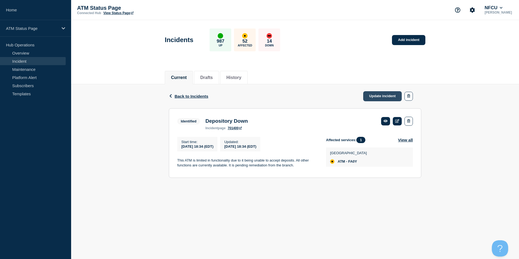
click at [375, 96] on link "Update incident" at bounding box center [382, 96] width 39 height 10
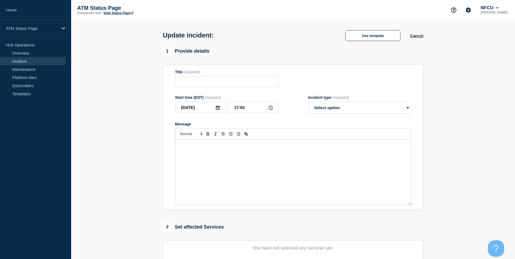
type input "Depository Down"
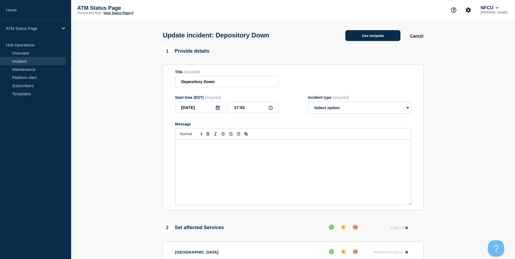
click at [374, 39] on button "Use template" at bounding box center [372, 35] width 55 height 11
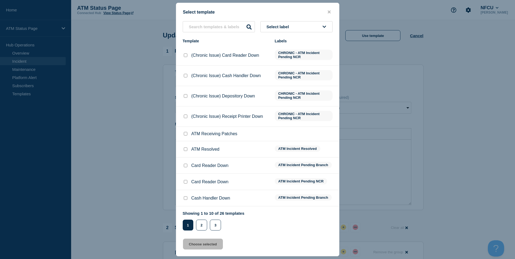
click at [184, 151] on input "ATM Resolved checkbox" at bounding box center [186, 149] width 4 height 4
checkbox input "true"
click at [204, 245] on button "Choose selected" at bounding box center [203, 244] width 40 height 11
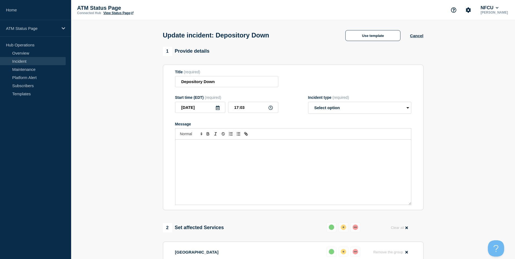
select select "resolved"
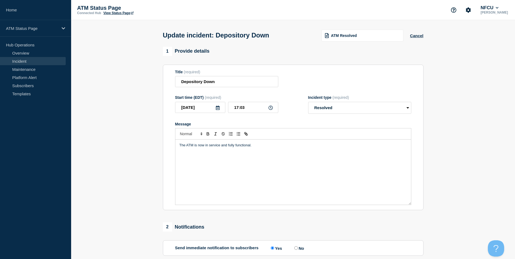
scroll to position [89, 0]
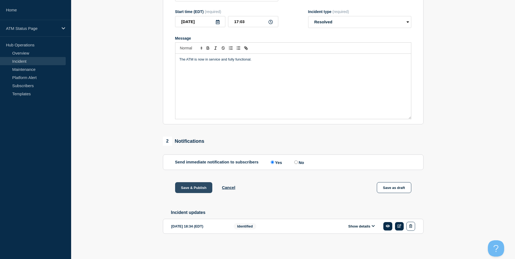
click at [193, 186] on button "Save & Publish" at bounding box center [193, 187] width 37 height 11
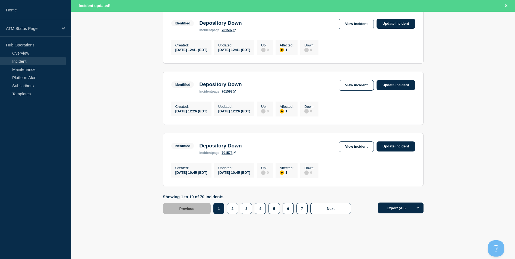
scroll to position [566, 0]
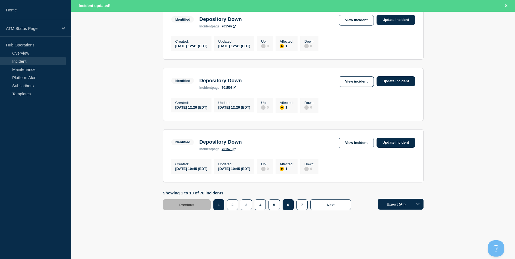
click at [288, 207] on button "6" at bounding box center [288, 204] width 11 height 11
click at [357, 142] on link "View incident" at bounding box center [356, 143] width 35 height 11
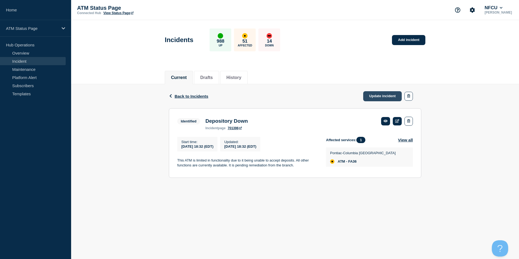
click at [379, 98] on link "Update incident" at bounding box center [382, 96] width 39 height 10
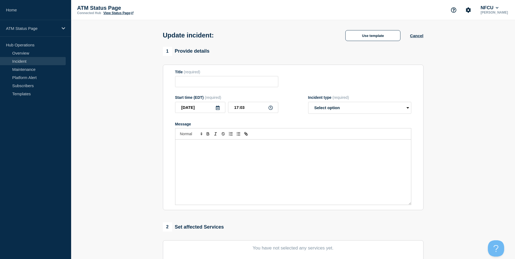
type input "Depository Down"
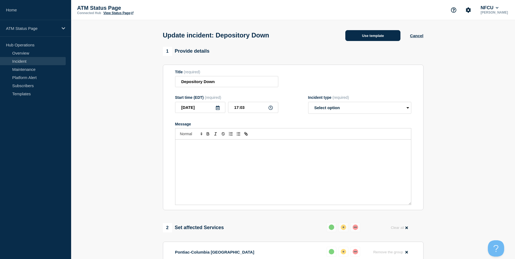
click at [373, 36] on button "Use template" at bounding box center [372, 35] width 55 height 11
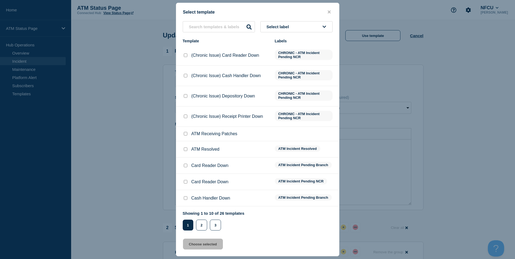
click at [187, 149] on input "ATM Resolved checkbox" at bounding box center [186, 149] width 4 height 4
checkbox input "true"
click at [204, 245] on button "Choose selected" at bounding box center [203, 244] width 40 height 11
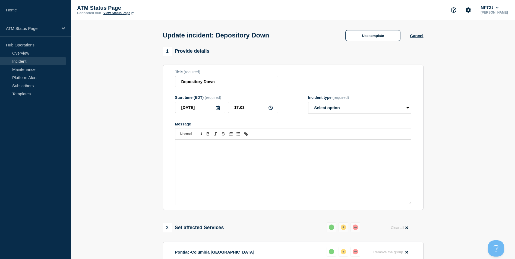
select select "resolved"
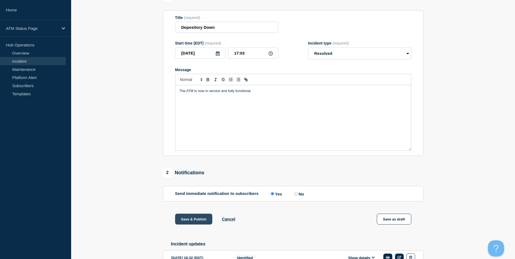
scroll to position [89, 0]
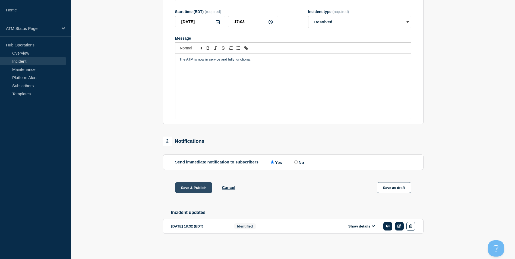
click at [195, 185] on button "Save & Publish" at bounding box center [193, 187] width 37 height 11
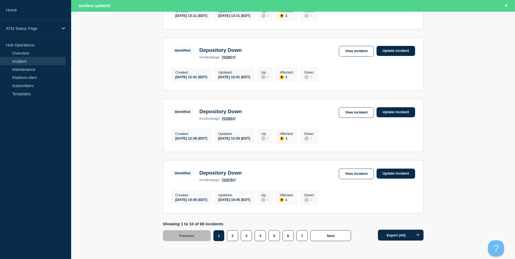
scroll to position [566, 0]
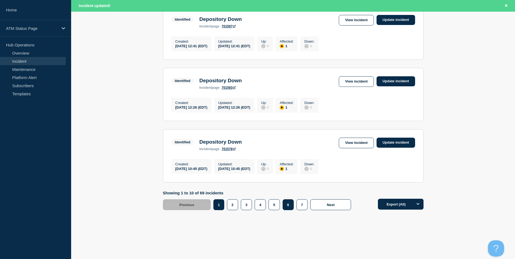
click at [289, 207] on button "6" at bounding box center [288, 204] width 11 height 11
click at [358, 142] on link "View incident" at bounding box center [356, 143] width 35 height 11
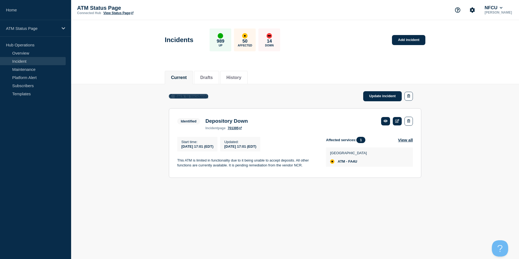
click at [182, 94] on span "Back to Incidents" at bounding box center [192, 96] width 34 height 5
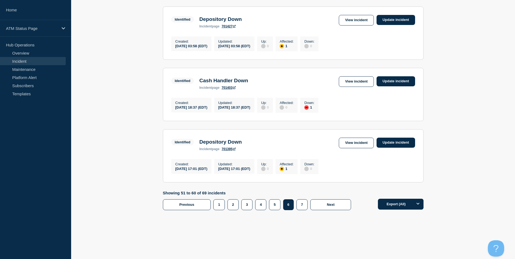
scroll to position [554, 0]
click at [275, 203] on button "5" at bounding box center [274, 204] width 11 height 11
drag, startPoint x: 355, startPoint y: 13, endPoint x: 352, endPoint y: 17, distance: 5.0
click at [355, 15] on link "View incident" at bounding box center [356, 20] width 35 height 11
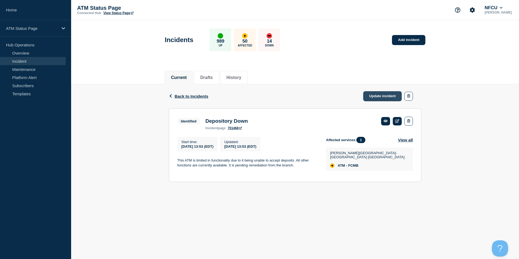
click at [377, 96] on link "Update incident" at bounding box center [382, 96] width 39 height 10
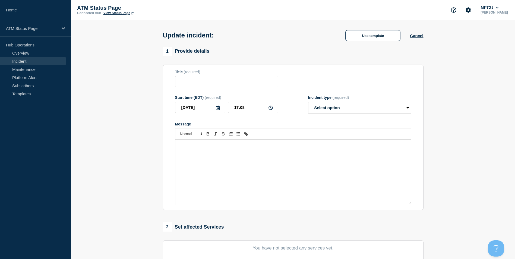
type input "Depository Down"
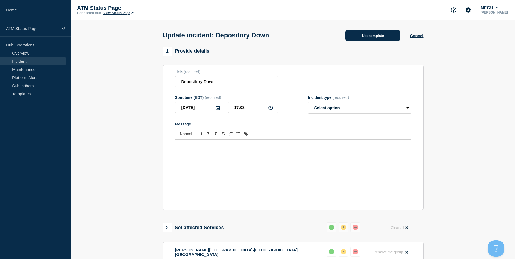
click at [369, 37] on button "Use template" at bounding box center [372, 35] width 55 height 11
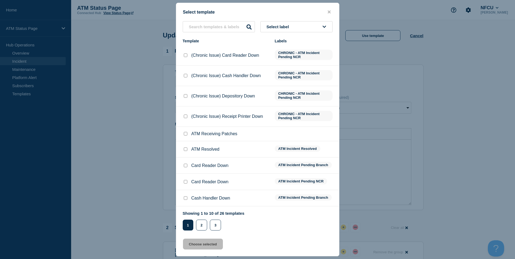
click at [186, 151] on input "ATM Resolved checkbox" at bounding box center [186, 149] width 4 height 4
checkbox input "true"
click at [199, 245] on button "Choose selected" at bounding box center [203, 244] width 40 height 11
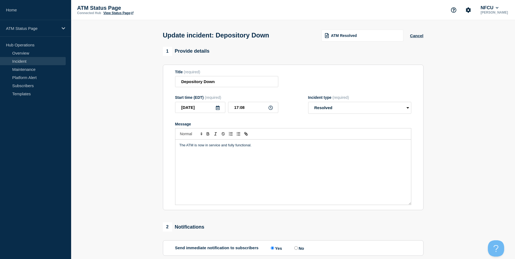
select select "resolved"
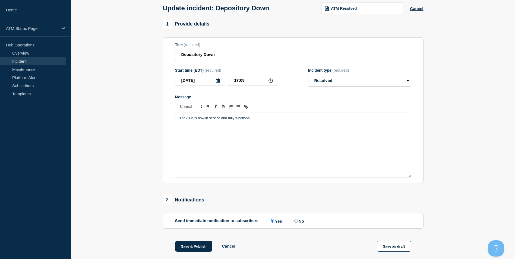
scroll to position [89, 0]
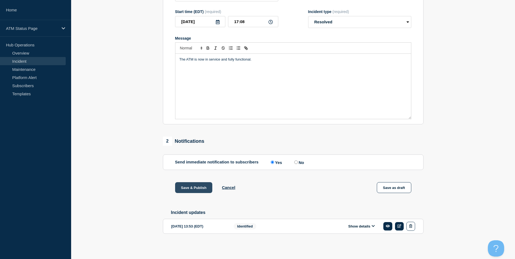
click at [188, 188] on button "Save & Publish" at bounding box center [193, 187] width 37 height 11
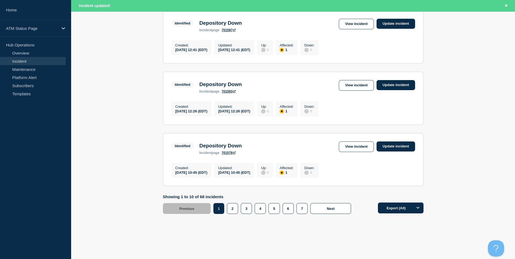
scroll to position [566, 0]
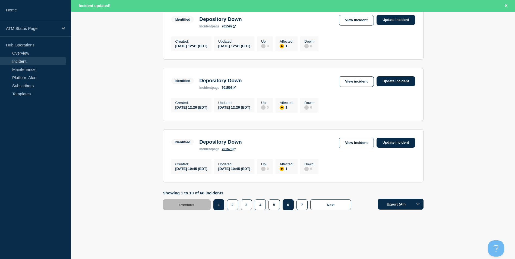
click at [289, 204] on button "6" at bounding box center [288, 204] width 11 height 11
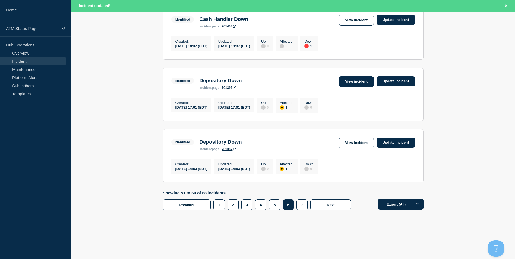
click at [367, 77] on link "View incident" at bounding box center [356, 81] width 35 height 11
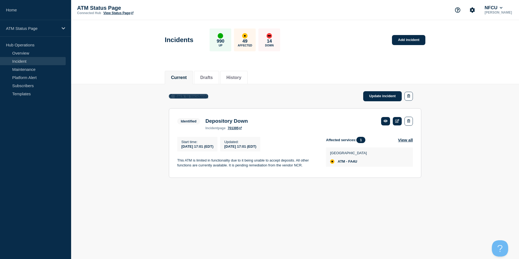
click at [200, 97] on span "Back to Incidents" at bounding box center [192, 96] width 34 height 5
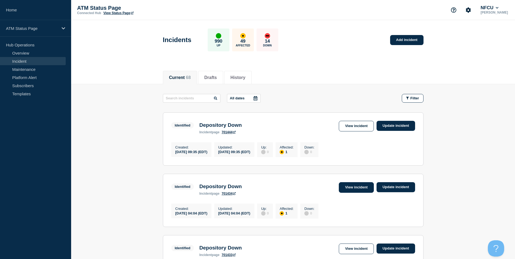
click at [357, 189] on link "View incident" at bounding box center [356, 187] width 35 height 11
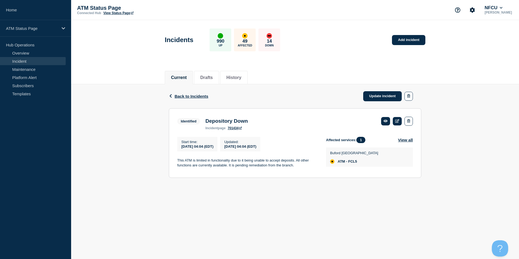
click at [190, 96] on span "Back to Incidents" at bounding box center [192, 96] width 34 height 5
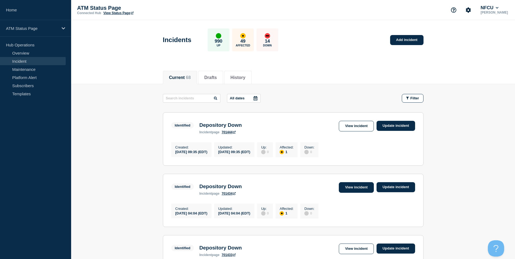
click at [355, 192] on link "View incident" at bounding box center [356, 187] width 35 height 11
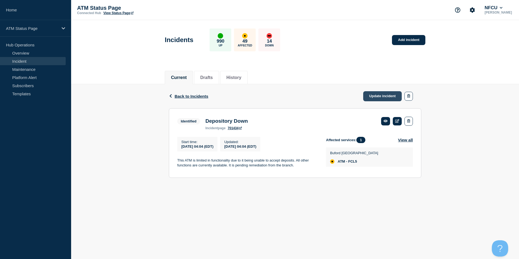
click at [388, 96] on link "Update incident" at bounding box center [382, 96] width 39 height 10
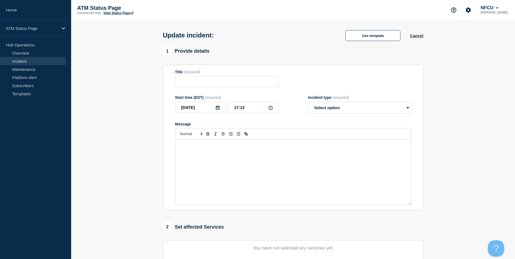
type input "Depository Down"
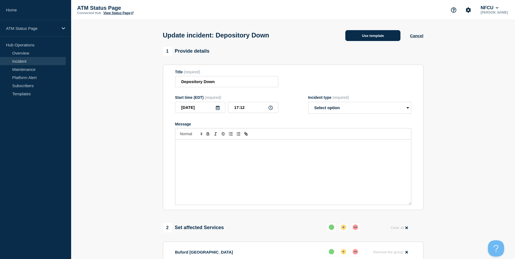
click at [370, 33] on button "Use template" at bounding box center [372, 35] width 55 height 11
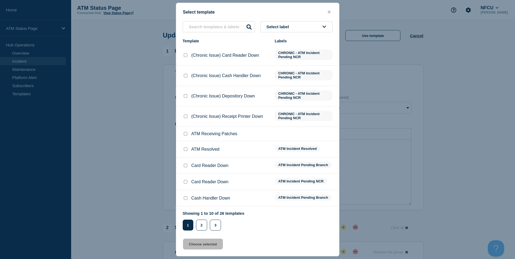
click at [185, 150] on input "ATM Resolved checkbox" at bounding box center [186, 149] width 4 height 4
checkbox input "true"
click at [196, 243] on button "Choose selected" at bounding box center [203, 244] width 40 height 11
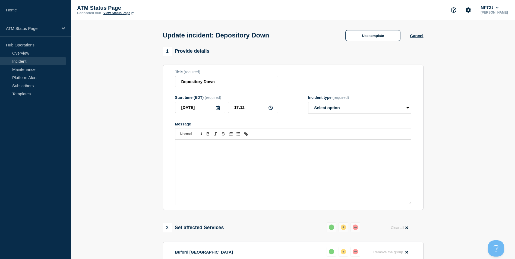
select select "resolved"
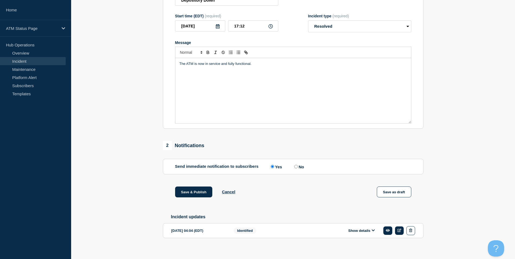
scroll to position [89, 0]
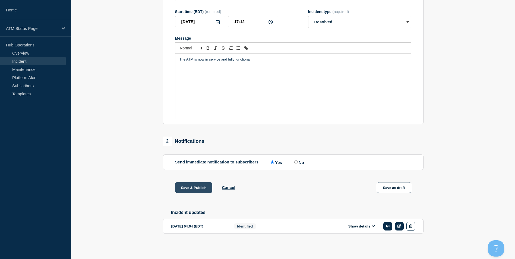
click at [197, 188] on button "Save & Publish" at bounding box center [193, 187] width 37 height 11
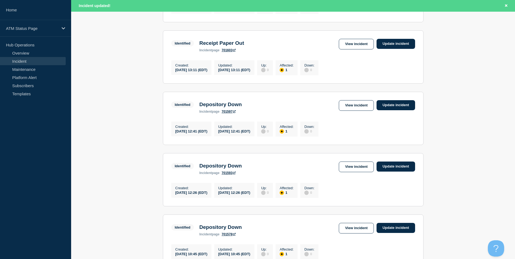
scroll to position [566, 0]
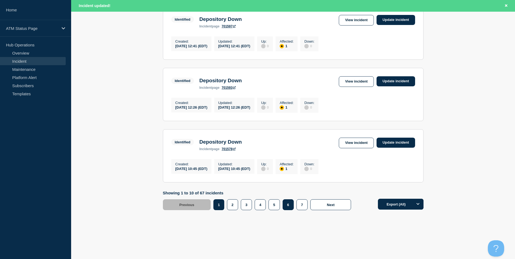
click at [288, 206] on button "6" at bounding box center [288, 204] width 11 height 11
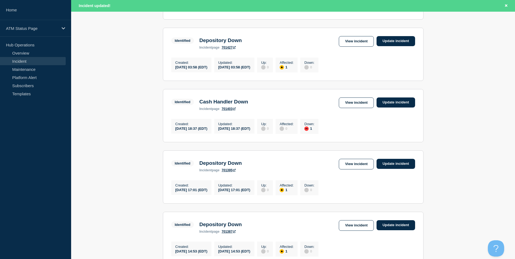
scroll to position [349, 0]
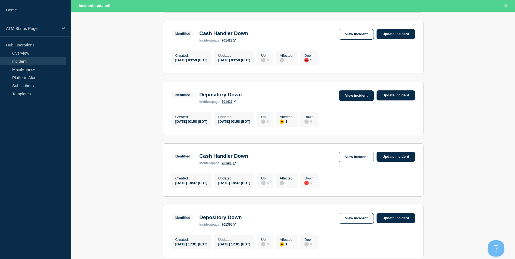
click at [345, 101] on link "View incident" at bounding box center [356, 95] width 35 height 11
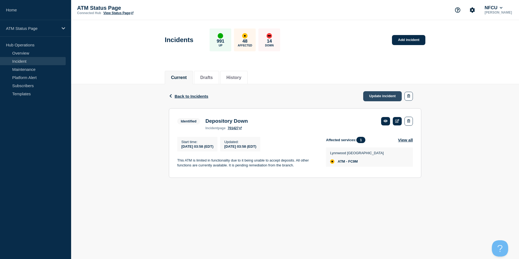
click at [387, 99] on link "Update incident" at bounding box center [382, 96] width 39 height 10
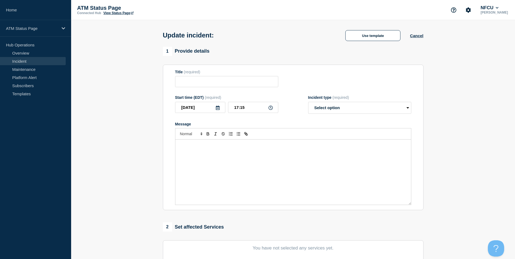
type input "Depository Down"
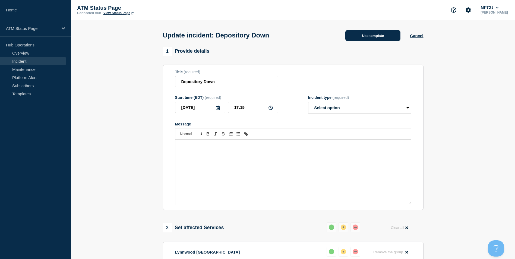
click at [371, 34] on button "Use template" at bounding box center [372, 35] width 55 height 11
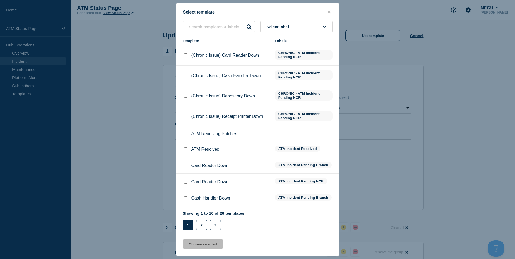
click at [185, 150] on input "ATM Resolved checkbox" at bounding box center [186, 149] width 4 height 4
checkbox input "true"
click at [199, 247] on button "Choose selected" at bounding box center [203, 244] width 40 height 11
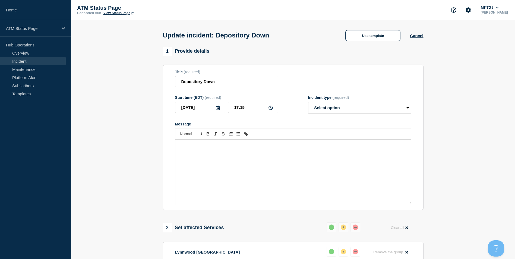
select select "resolved"
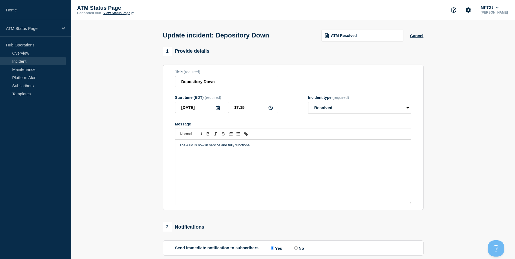
scroll to position [89, 0]
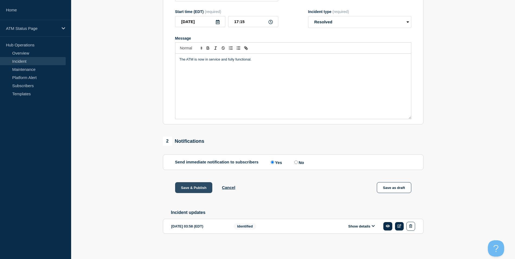
click at [191, 187] on button "Save & Publish" at bounding box center [193, 187] width 37 height 11
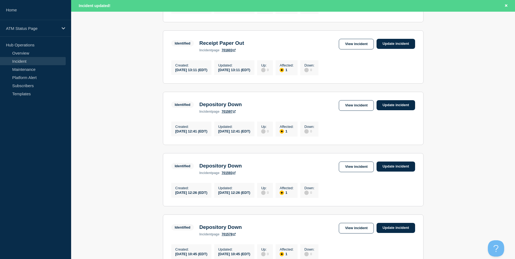
scroll to position [566, 0]
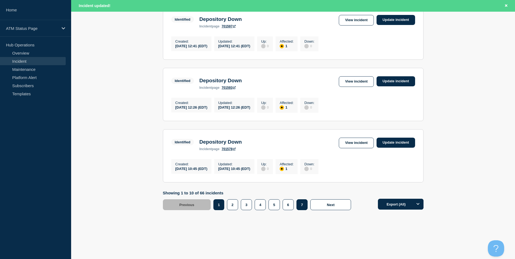
click at [305, 205] on button "7" at bounding box center [301, 204] width 11 height 11
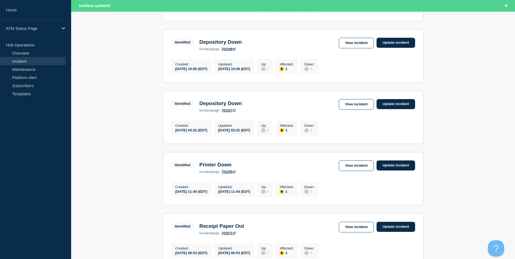
scroll to position [271, 0]
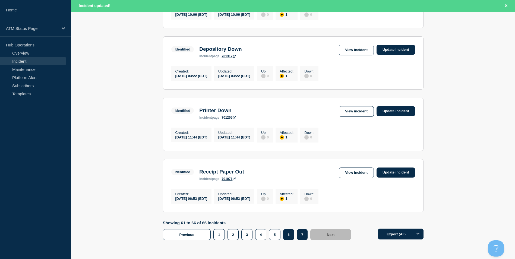
click at [287, 240] on button "6" at bounding box center [288, 234] width 11 height 11
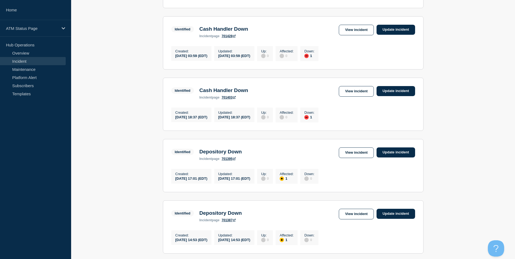
scroll to position [532, 0]
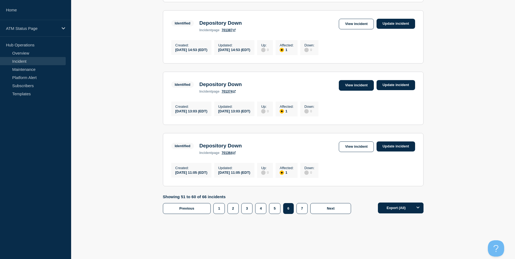
click at [348, 91] on link "View incident" at bounding box center [356, 85] width 35 height 11
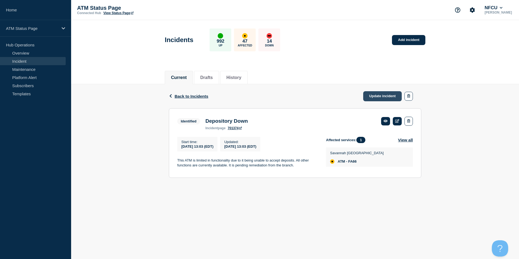
click at [375, 99] on link "Update incident" at bounding box center [382, 96] width 39 height 10
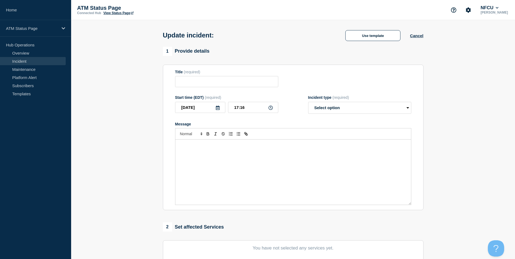
type input "Depository Down"
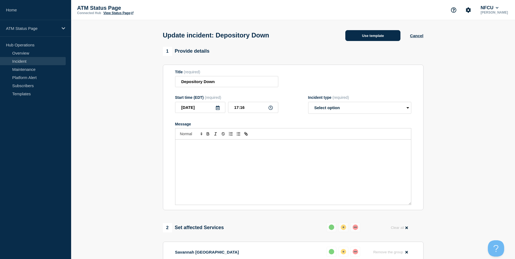
click at [371, 36] on button "Use template" at bounding box center [372, 35] width 55 height 11
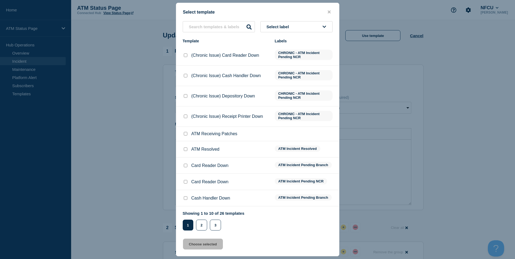
click at [185, 151] on input "ATM Resolved checkbox" at bounding box center [186, 149] width 4 height 4
checkbox input "true"
click at [201, 245] on button "Choose selected" at bounding box center [203, 244] width 40 height 11
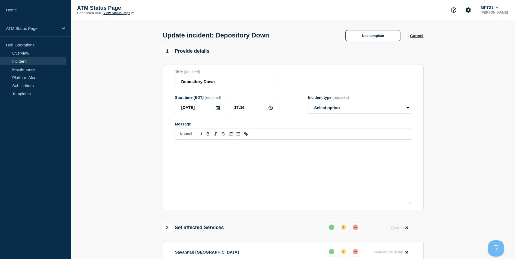
select select "resolved"
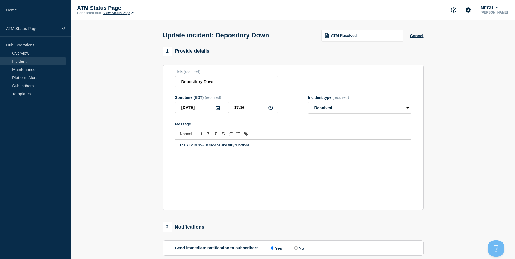
scroll to position [89, 0]
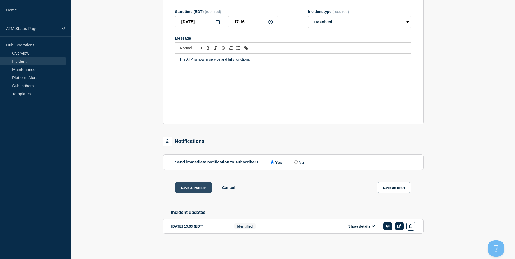
click at [189, 185] on button "Save & Publish" at bounding box center [193, 187] width 37 height 11
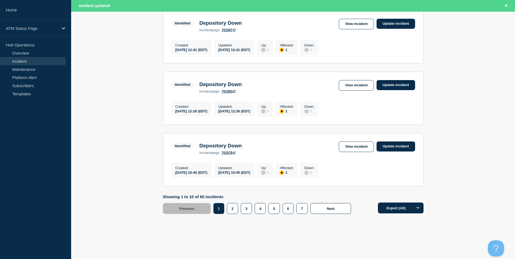
scroll to position [566, 0]
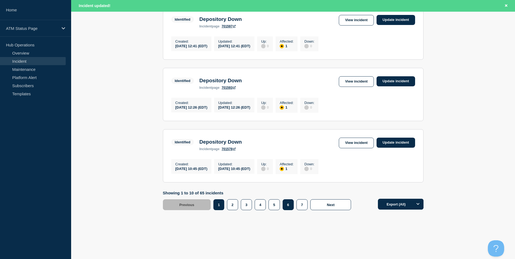
click at [290, 205] on button "6" at bounding box center [288, 204] width 11 height 11
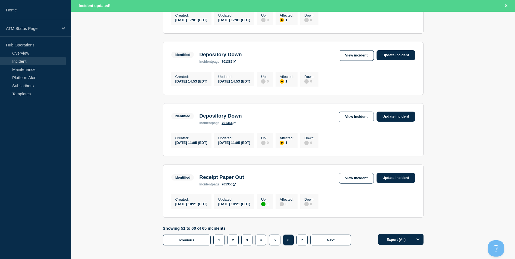
scroll to position [539, 0]
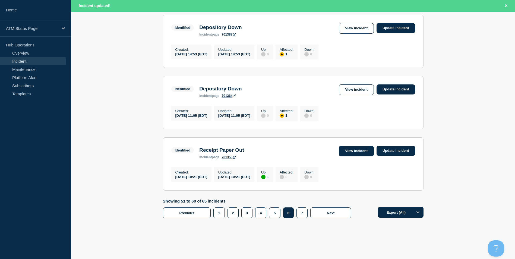
click at [352, 156] on link "View incident" at bounding box center [356, 151] width 35 height 11
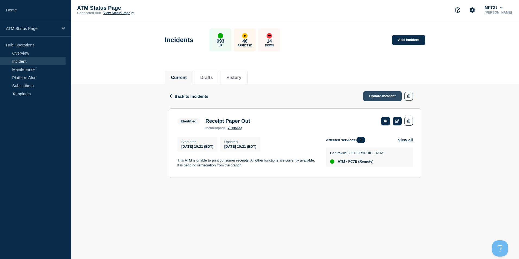
click at [382, 95] on link "Update incident" at bounding box center [382, 96] width 39 height 10
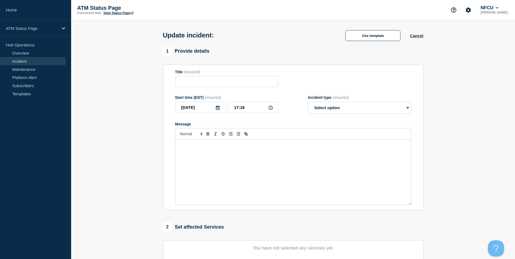
type input "Receipt Paper Out"
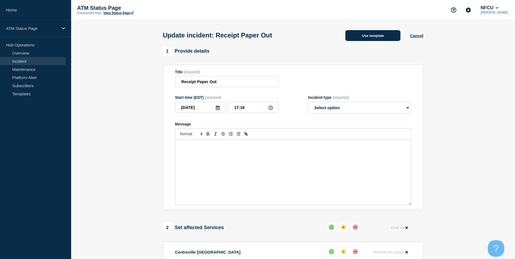
click at [377, 36] on button "Use template" at bounding box center [372, 35] width 55 height 11
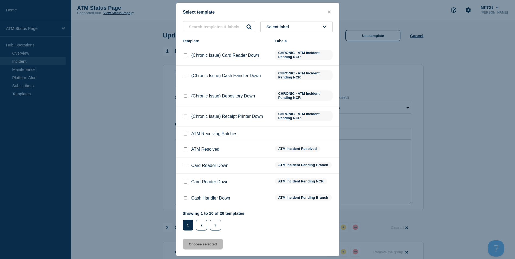
click at [184, 150] on input "ATM Resolved checkbox" at bounding box center [186, 149] width 4 height 4
checkbox input "true"
click at [202, 246] on button "Choose selected" at bounding box center [203, 244] width 40 height 11
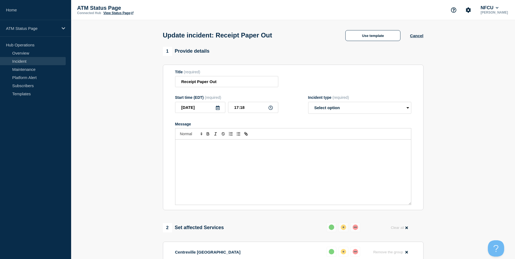
select select "resolved"
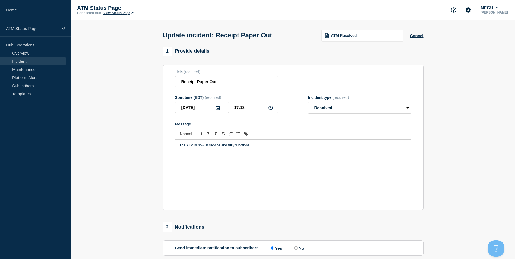
scroll to position [89, 0]
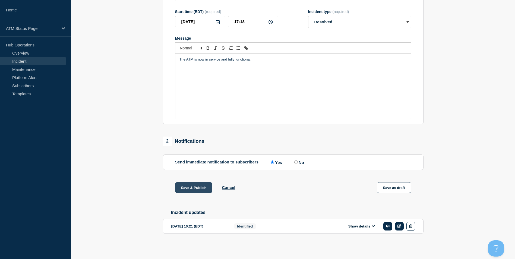
click at [194, 186] on button "Save & Publish" at bounding box center [193, 187] width 37 height 11
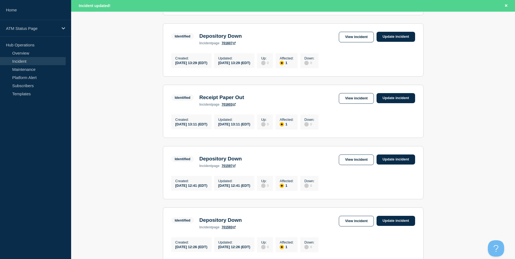
scroll to position [566, 0]
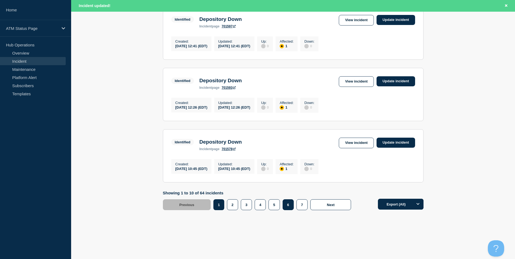
click at [286, 206] on button "6" at bounding box center [288, 204] width 11 height 11
click at [263, 205] on button "4" at bounding box center [260, 204] width 11 height 11
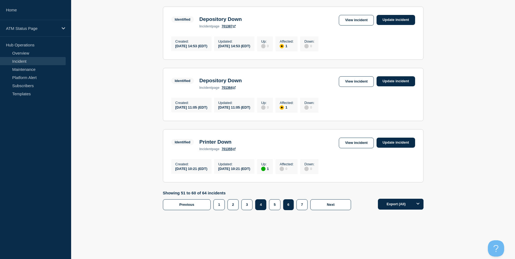
scroll to position [554, 0]
click at [356, 142] on link "View incident" at bounding box center [356, 143] width 35 height 11
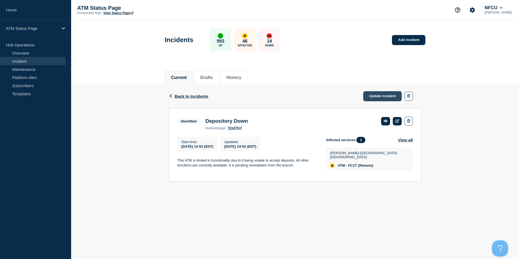
click at [384, 94] on link "Update incident" at bounding box center [382, 96] width 39 height 10
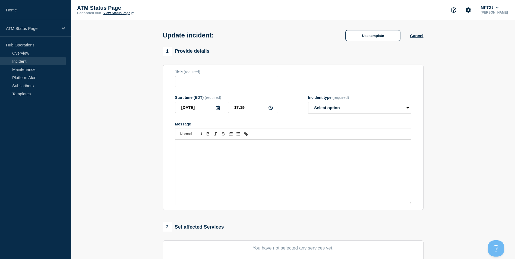
type input "Depository Down"
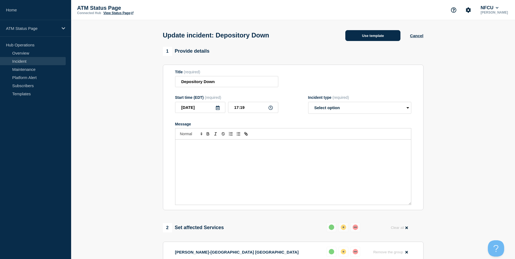
click at [369, 36] on button "Use template" at bounding box center [372, 35] width 55 height 11
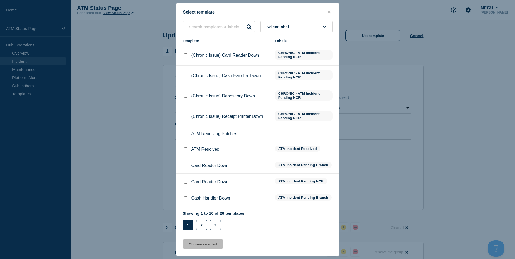
click at [185, 150] on input "ATM Resolved checkbox" at bounding box center [186, 149] width 4 height 4
checkbox input "true"
click at [211, 245] on button "Choose selected" at bounding box center [203, 244] width 40 height 11
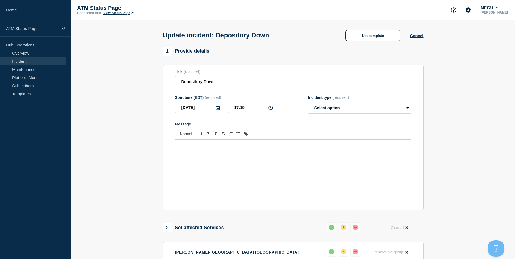
select select "resolved"
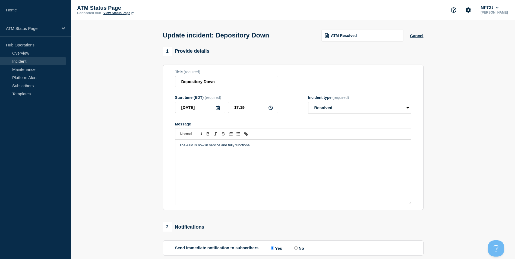
scroll to position [89, 0]
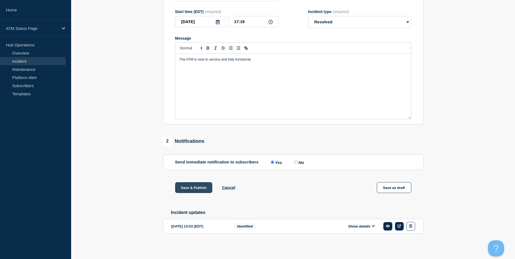
click at [190, 186] on button "Save & Publish" at bounding box center [193, 187] width 37 height 11
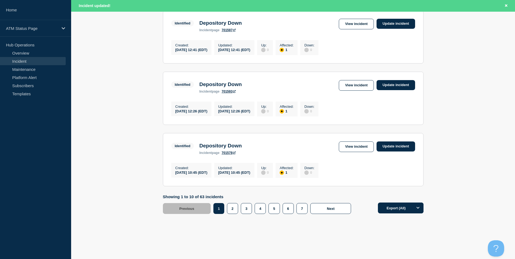
scroll to position [566, 0]
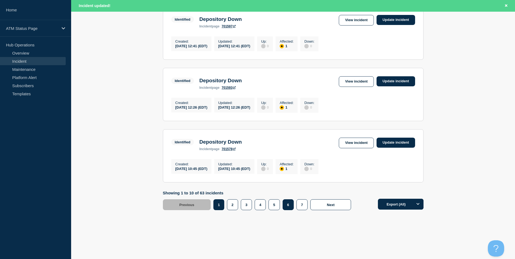
click at [289, 205] on button "6" at bounding box center [288, 204] width 11 height 11
click at [276, 202] on button "5" at bounding box center [274, 204] width 11 height 11
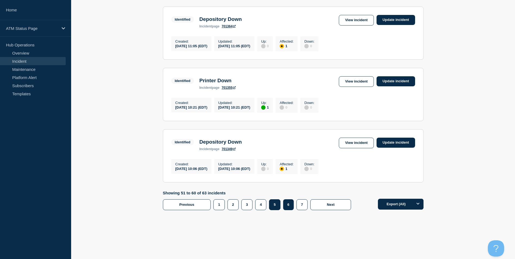
scroll to position [554, 0]
